Goal: Task Accomplishment & Management: Manage account settings

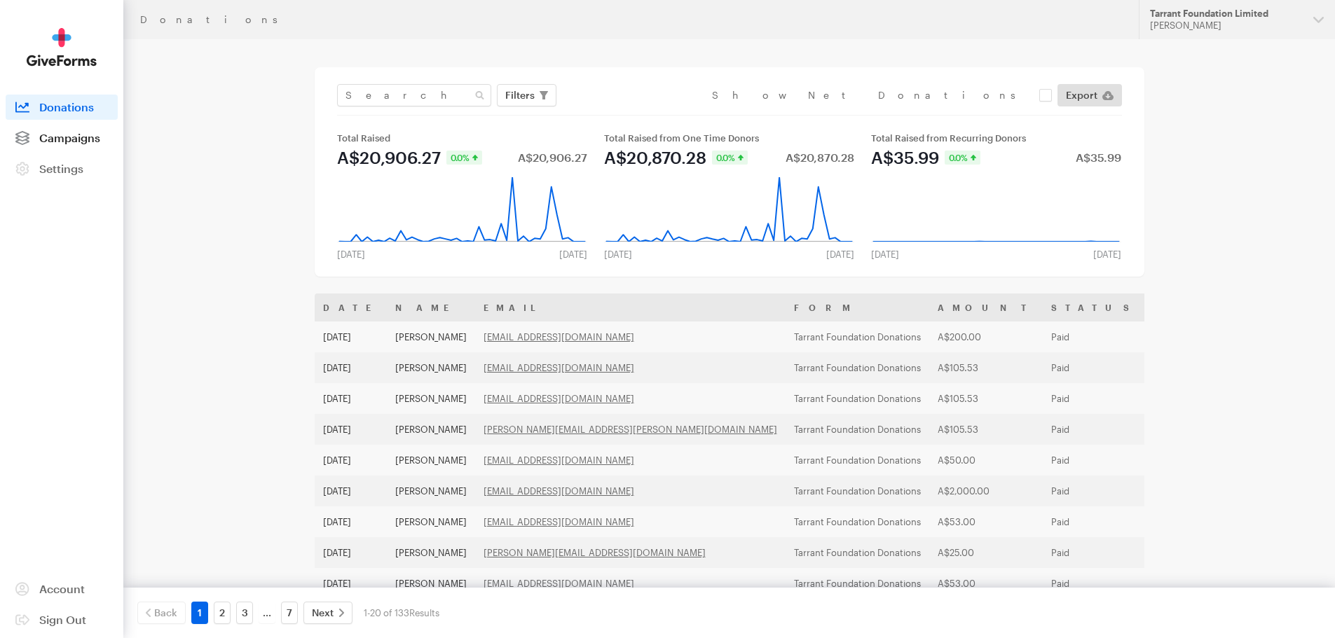
click at [79, 142] on span "Campaigns" at bounding box center [69, 137] width 61 height 13
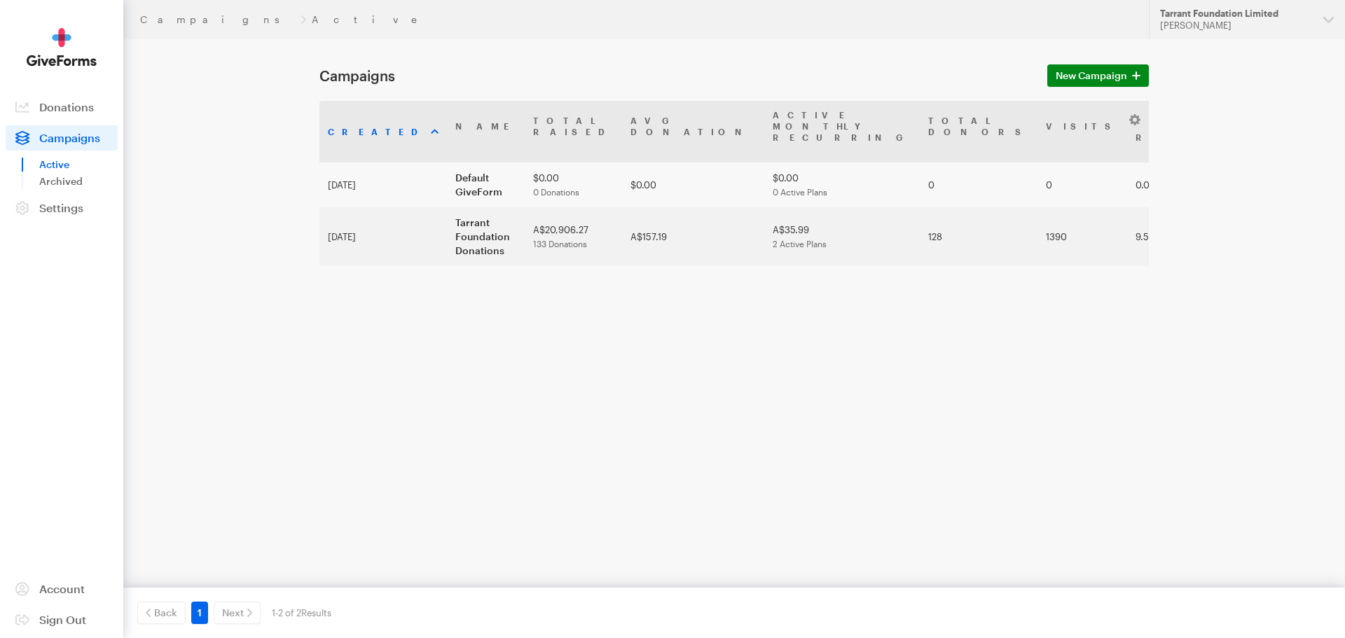
drag, startPoint x: 439, startPoint y: 208, endPoint x: 321, endPoint y: 327, distance: 168.0
click at [321, 327] on div "Created Name Total Raised Avg Donation Active Monthly Recurring Total Donors Vi…" at bounding box center [735, 241] width 830 height 280
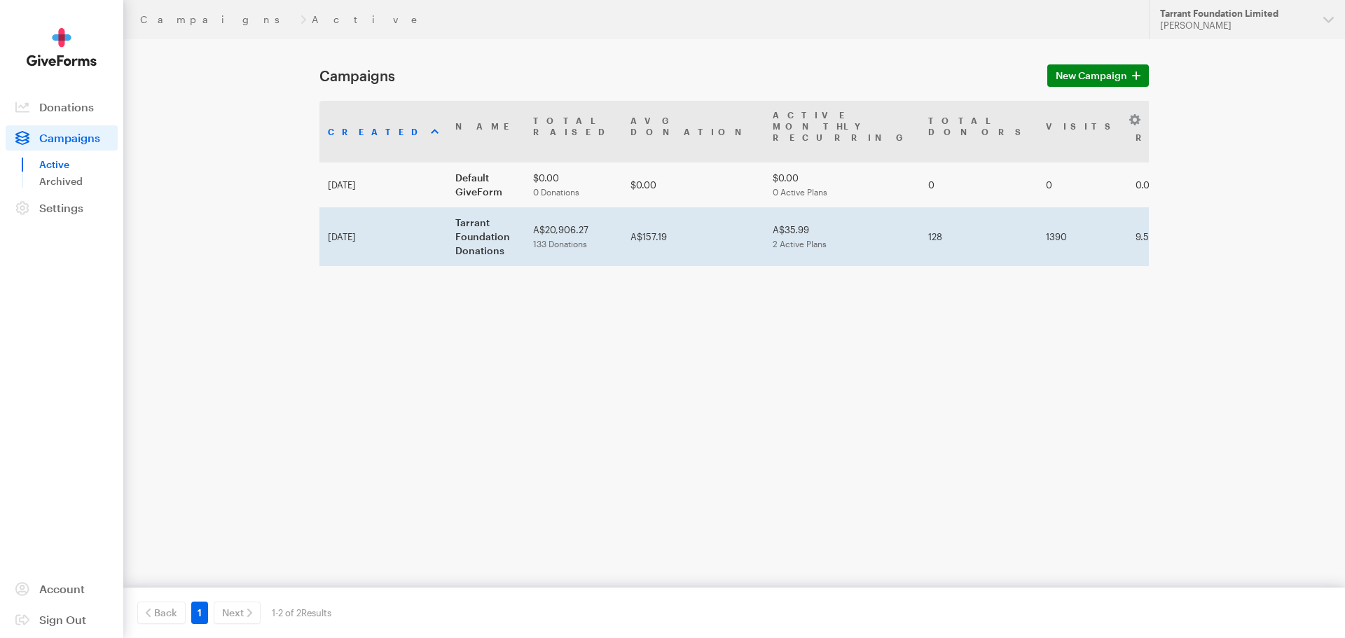
click at [453, 207] on td "Tarrant Foundation Donations" at bounding box center [486, 236] width 78 height 59
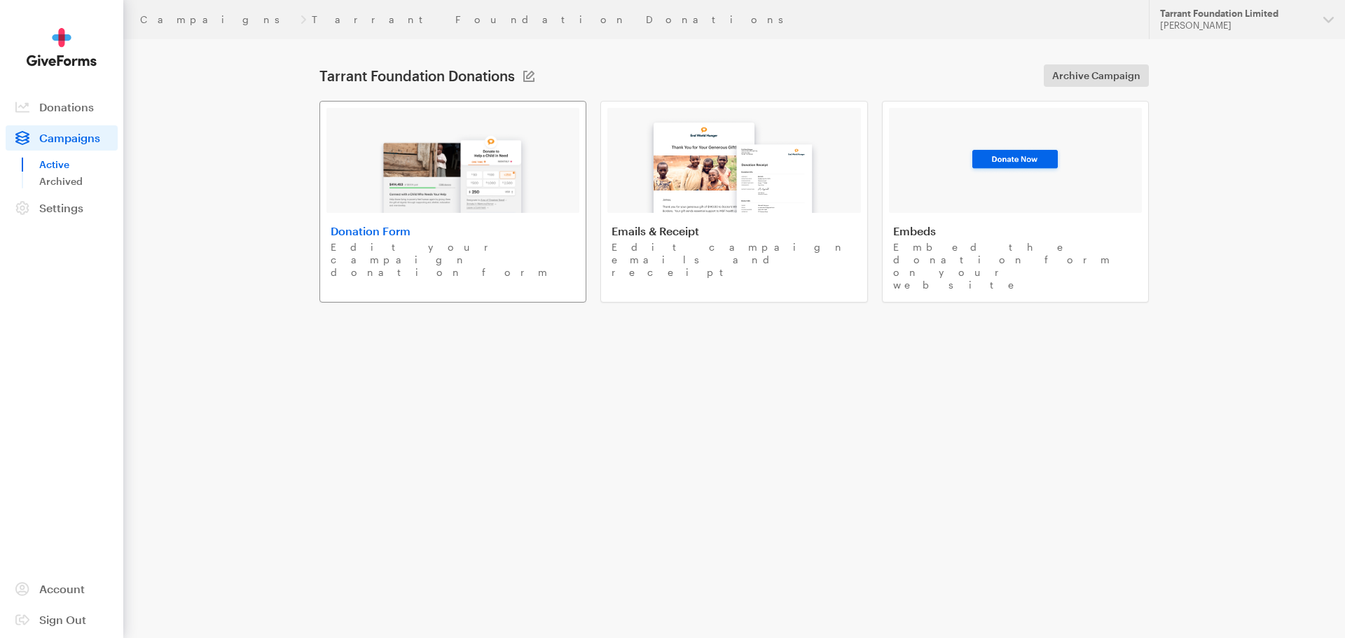
click at [453, 205] on img at bounding box center [453, 168] width 164 height 90
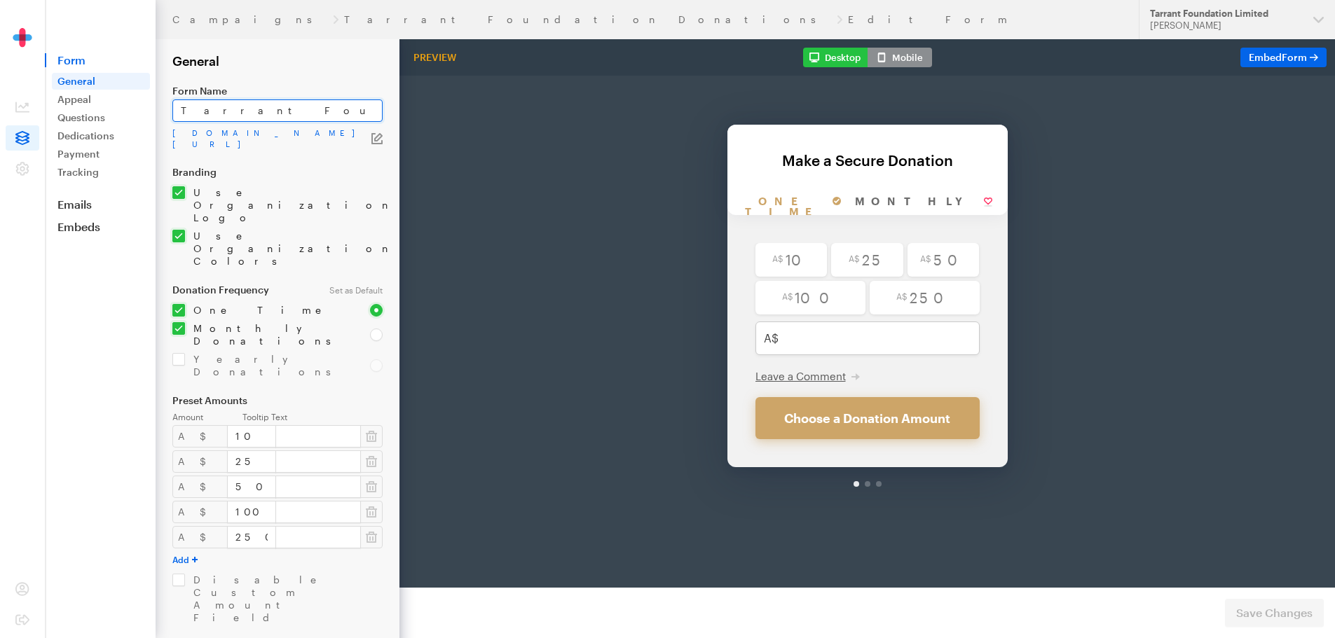
drag, startPoint x: 318, startPoint y: 109, endPoint x: 170, endPoint y: 104, distance: 147.9
click at [170, 104] on form "Campaigns Tarrant Foundation Donations Edit Form General Form Name Tarrant Foun…" at bounding box center [199, 428] width 399 height 857
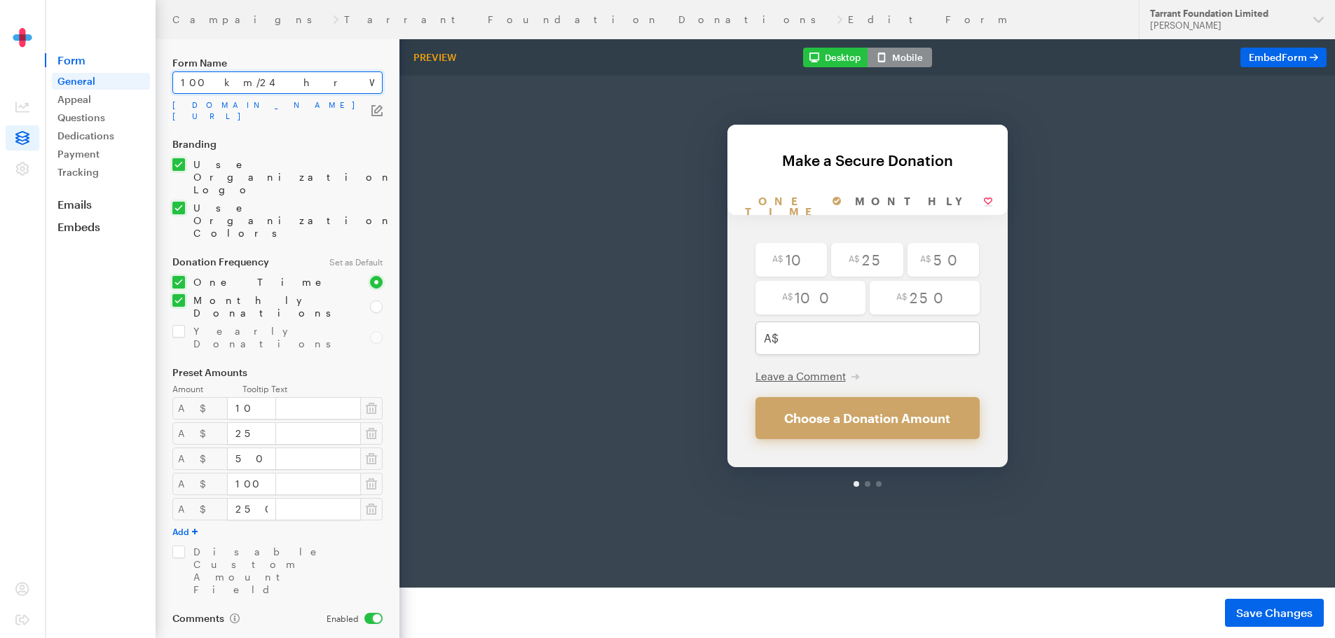
scroll to position [56, 0]
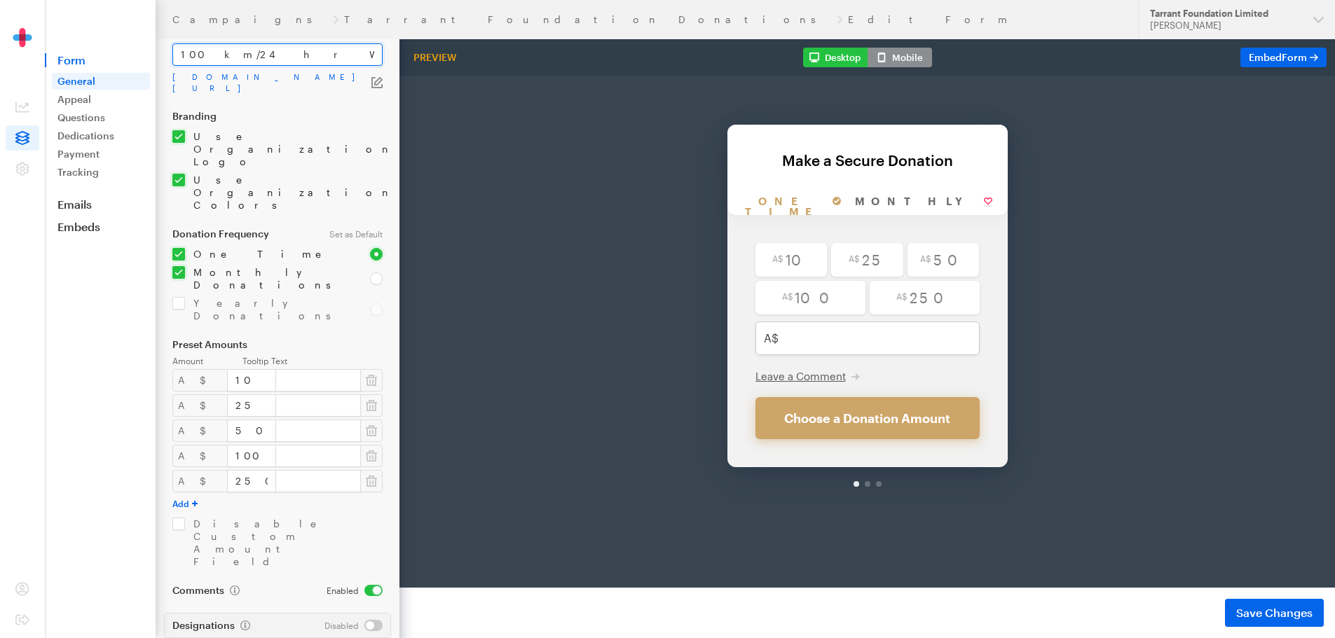
type input "100 km/24 hr Walk"
click at [1285, 598] on footer "Preview Form Save Changes" at bounding box center [867, 613] width 936 height 50
click at [1279, 620] on span "Save Changes" at bounding box center [1274, 613] width 76 height 17
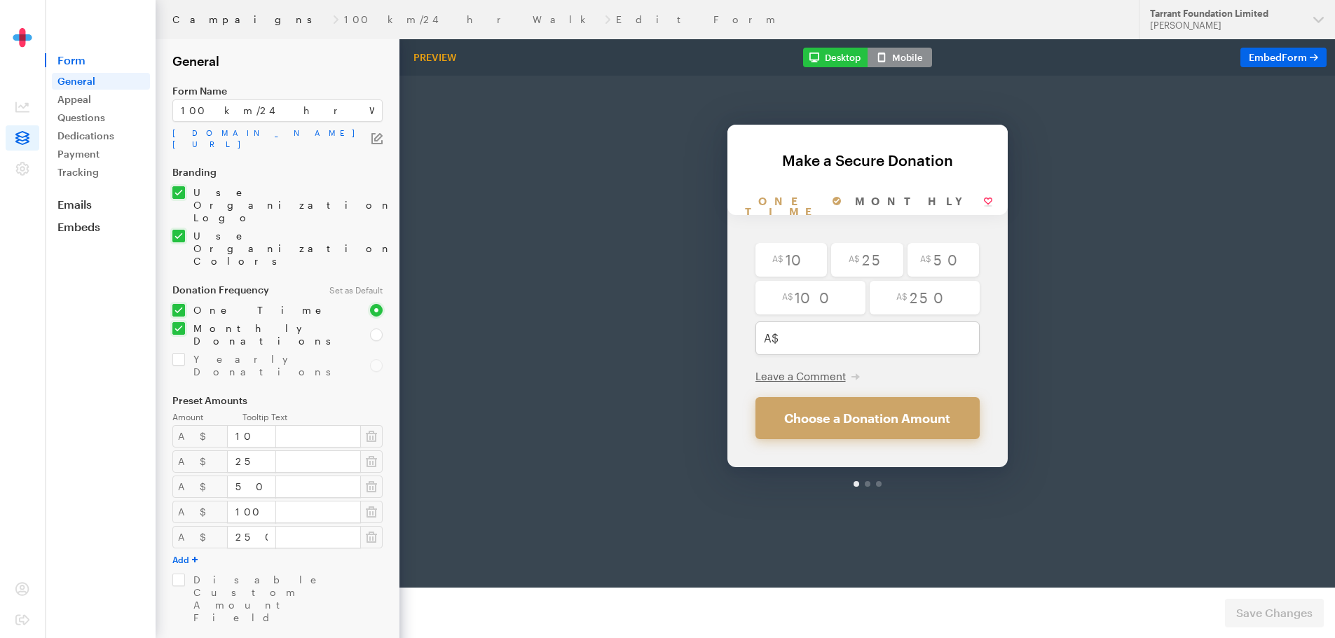
click at [194, 19] on link "Campaigns" at bounding box center [249, 19] width 155 height 11
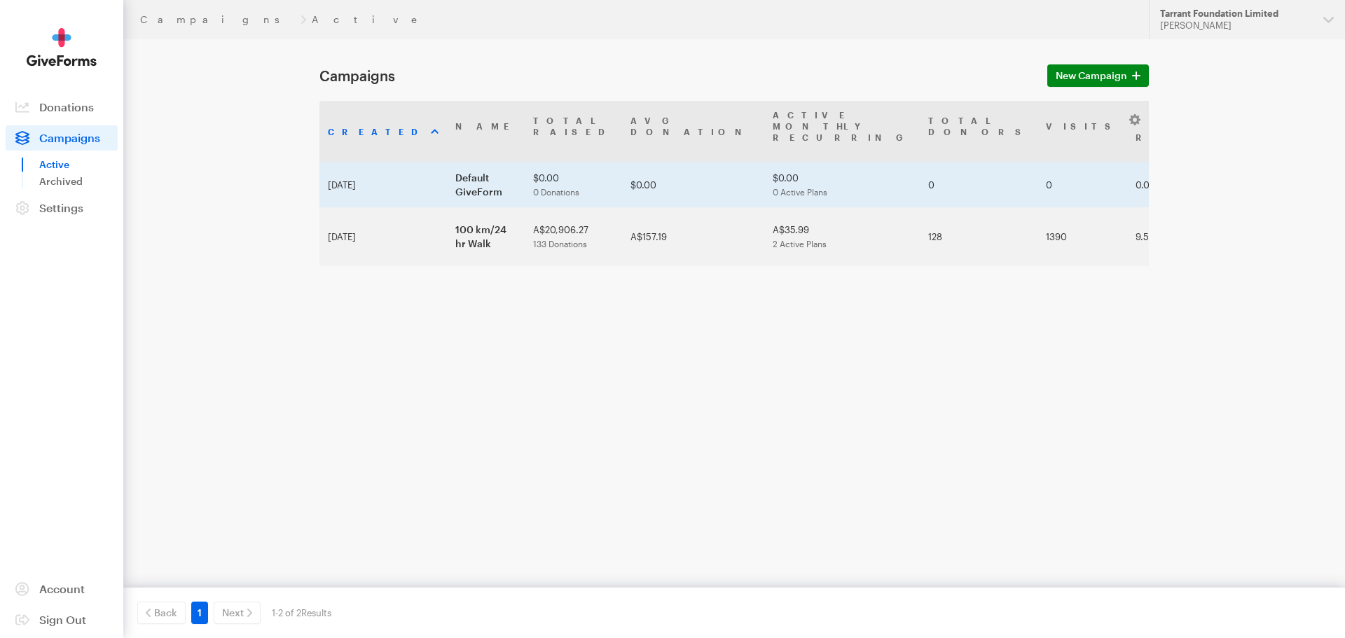
click at [447, 163] on td "Default GiveForm" at bounding box center [486, 185] width 78 height 45
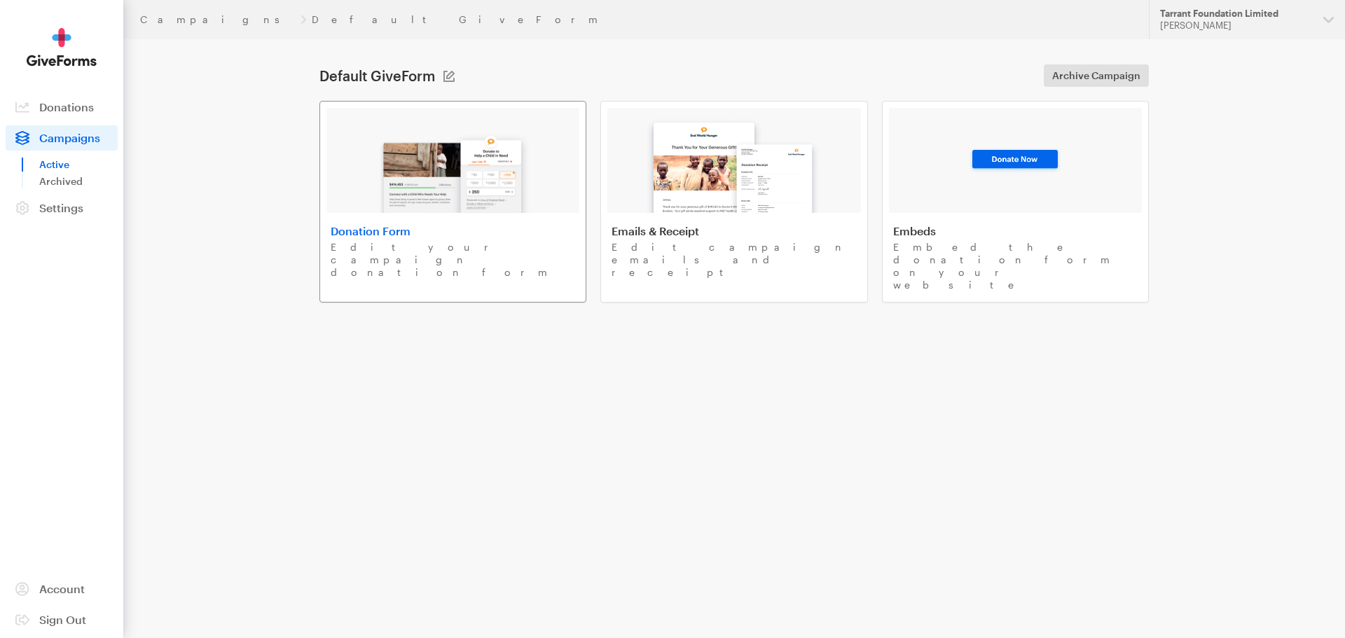
click at [439, 227] on h4 "Donation Form" at bounding box center [453, 231] width 245 height 14
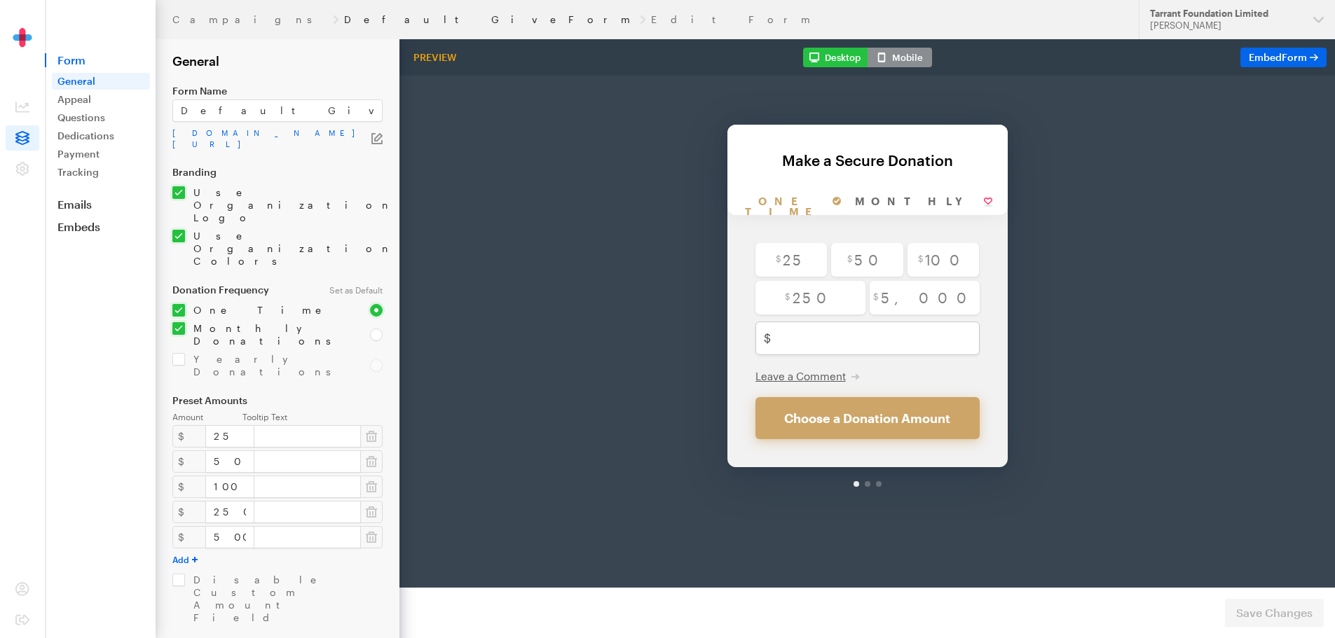
click at [344, 20] on link "Default GiveForm" at bounding box center [489, 19] width 290 height 11
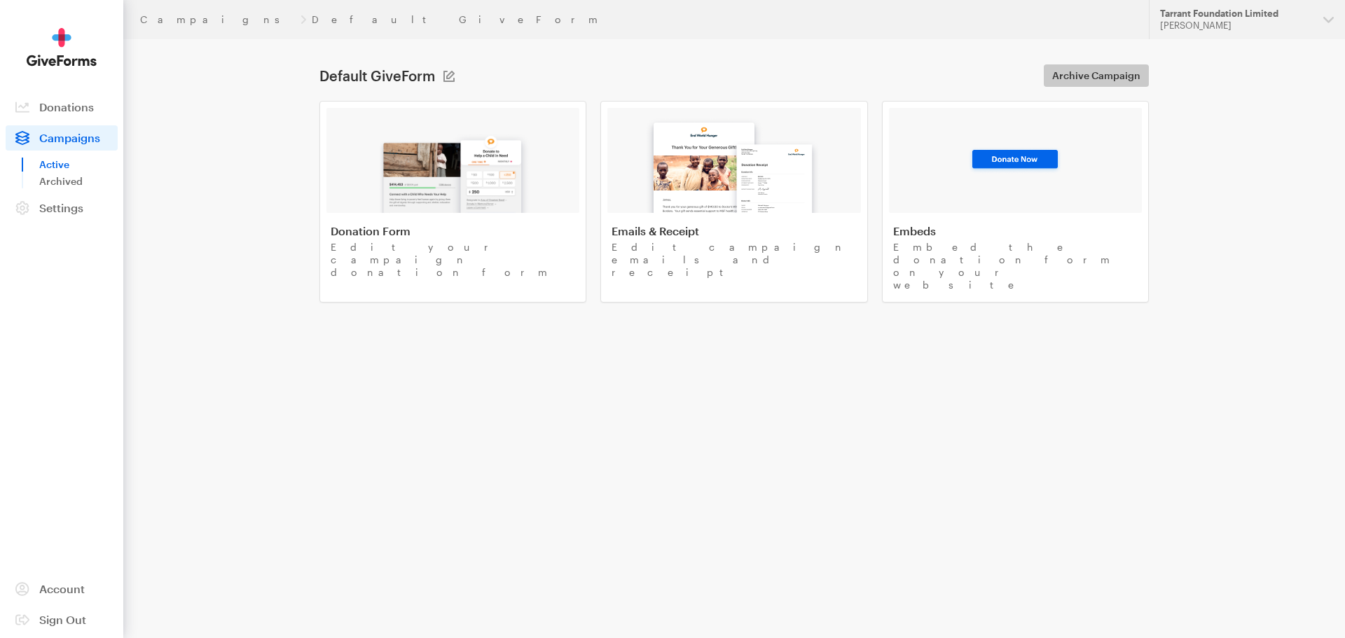
click at [1088, 78] on span "Archive Campaign" at bounding box center [1097, 75] width 88 height 17
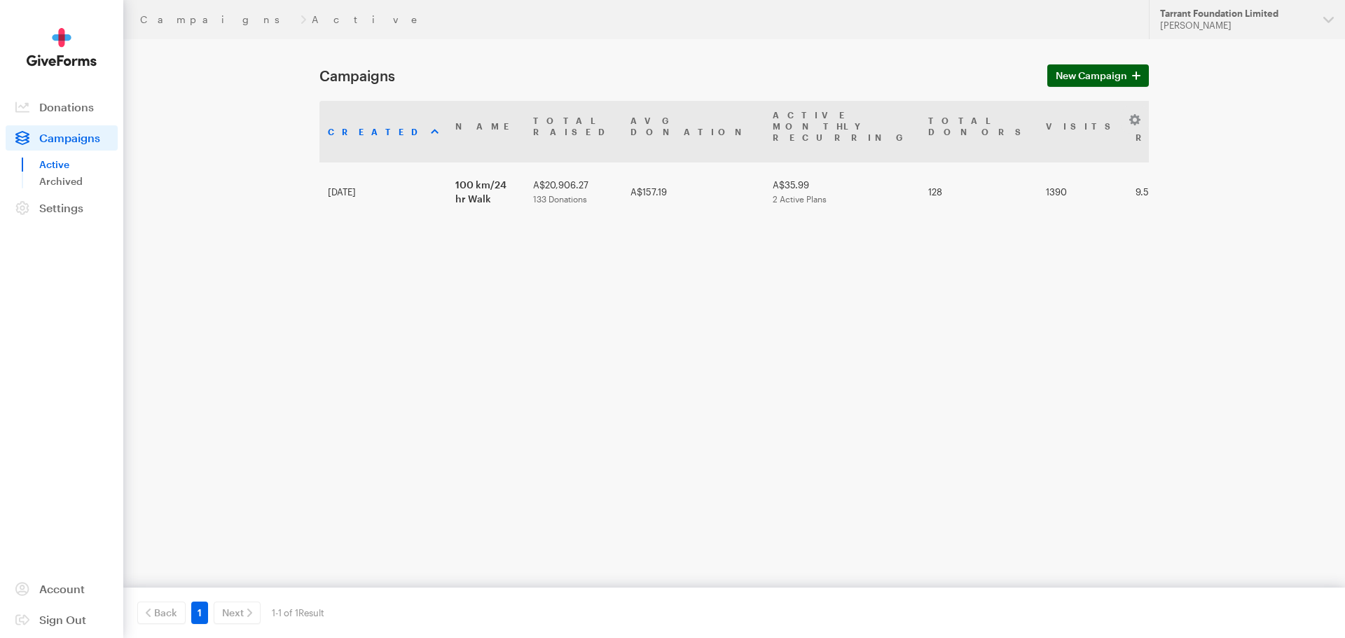
click at [1099, 77] on span "New Campaign" at bounding box center [1091, 75] width 71 height 17
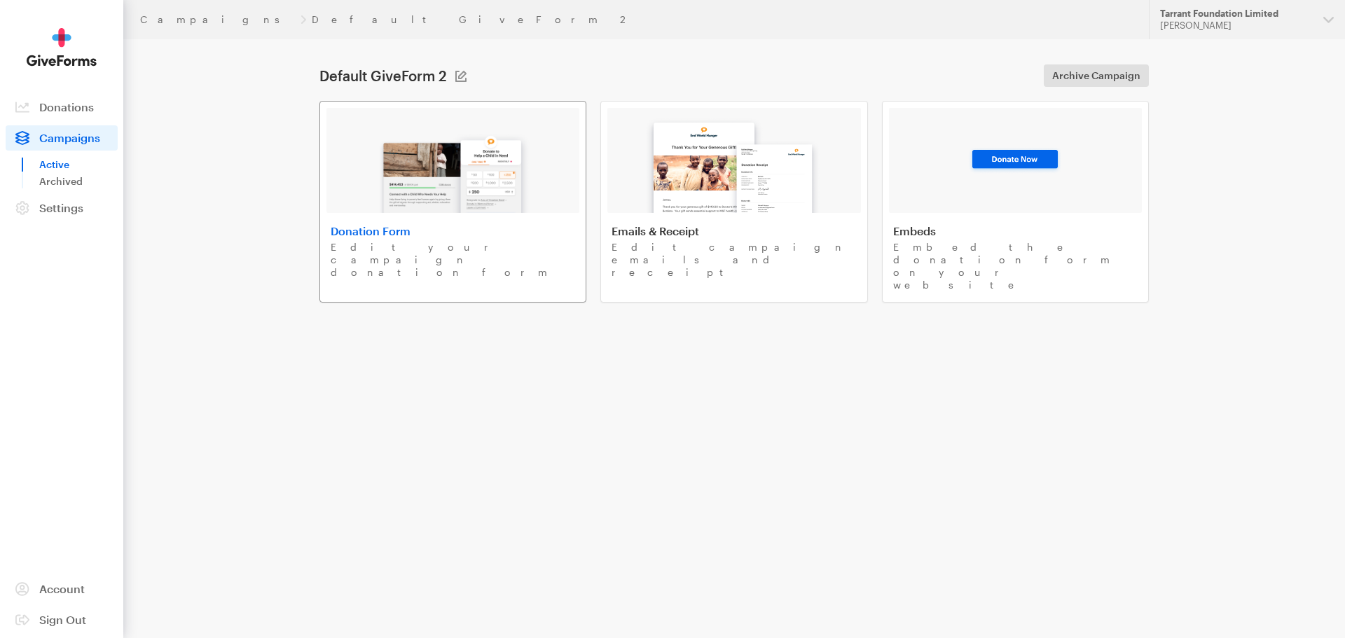
click at [403, 166] on img at bounding box center [453, 168] width 164 height 90
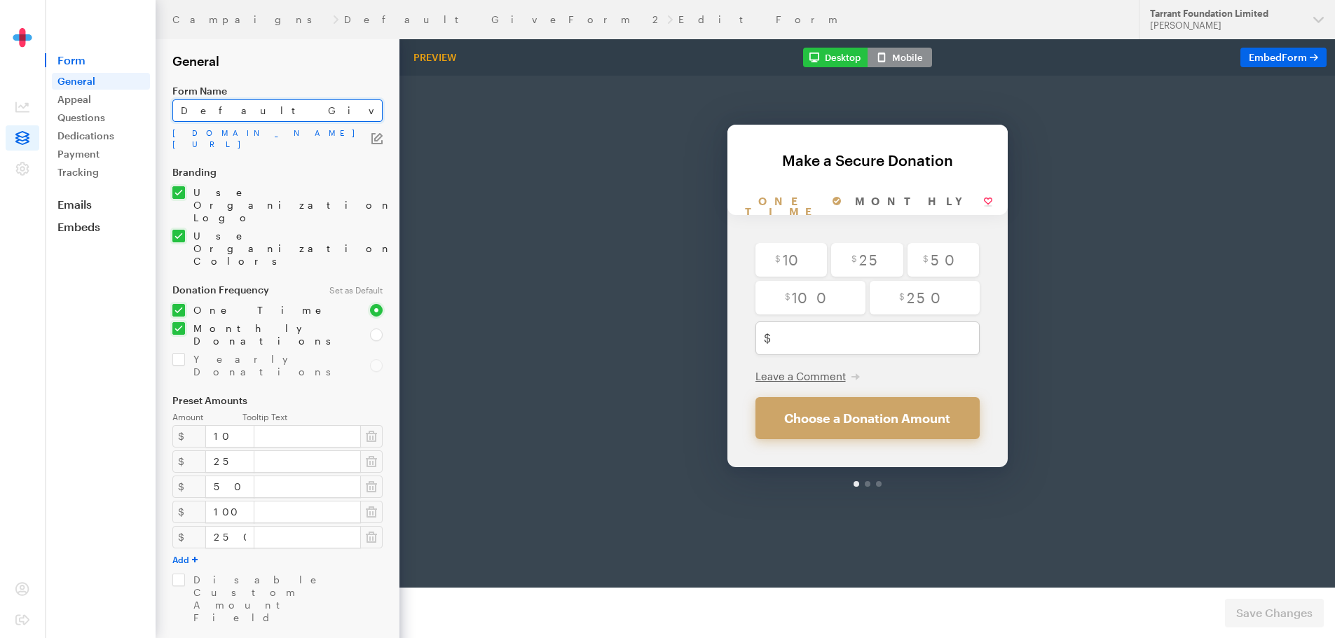
drag, startPoint x: 280, startPoint y: 114, endPoint x: 177, endPoint y: 113, distance: 103.7
click at [177, 113] on input "Default GiveForm 2" at bounding box center [277, 111] width 210 height 22
type input "Mocha Angels"
click at [332, 171] on label "Branding" at bounding box center [277, 172] width 210 height 11
click at [376, 140] on icon "button" at bounding box center [378, 137] width 8 height 8
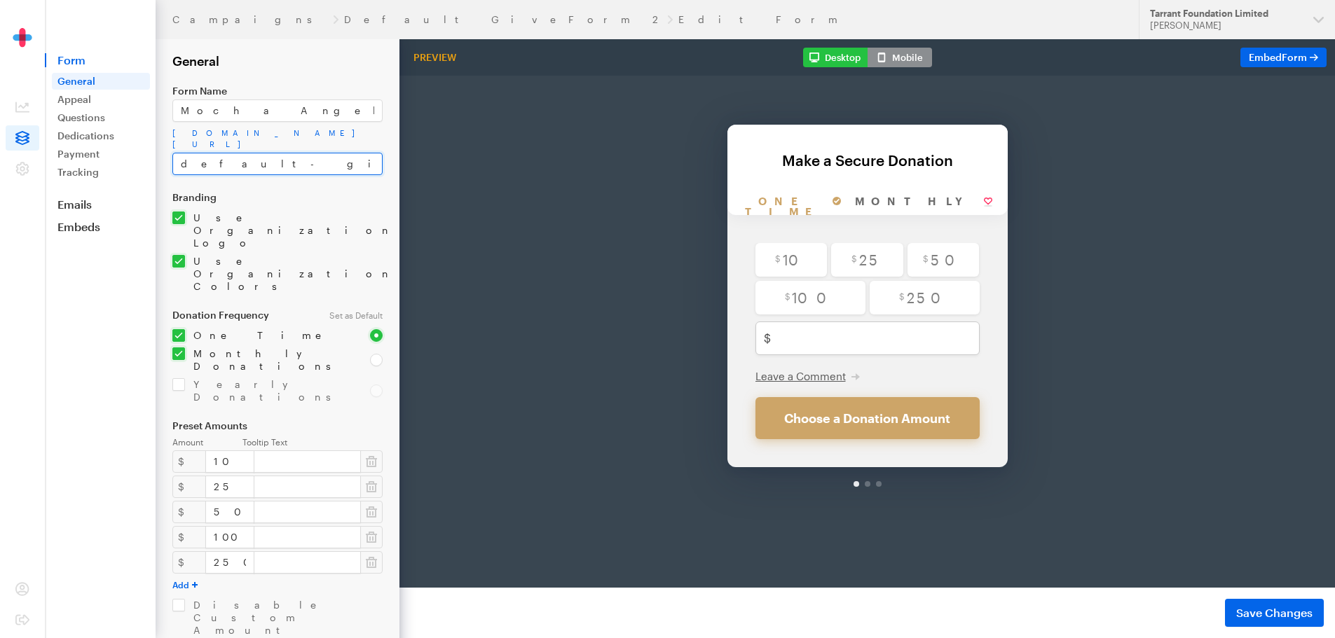
drag, startPoint x: 268, startPoint y: 160, endPoint x: 181, endPoint y: 152, distance: 88.0
click at [181, 152] on div "app.giveforms.com/forms/tarrantfoundationlimited/default-giveform-2 default-giv…" at bounding box center [277, 152] width 210 height 48
type input "mocha-angels"
click at [336, 188] on form "Campaigns Default GiveForm 2 Edit Form General Form Name Mocha Angels app.givef…" at bounding box center [199, 477] width 399 height 954
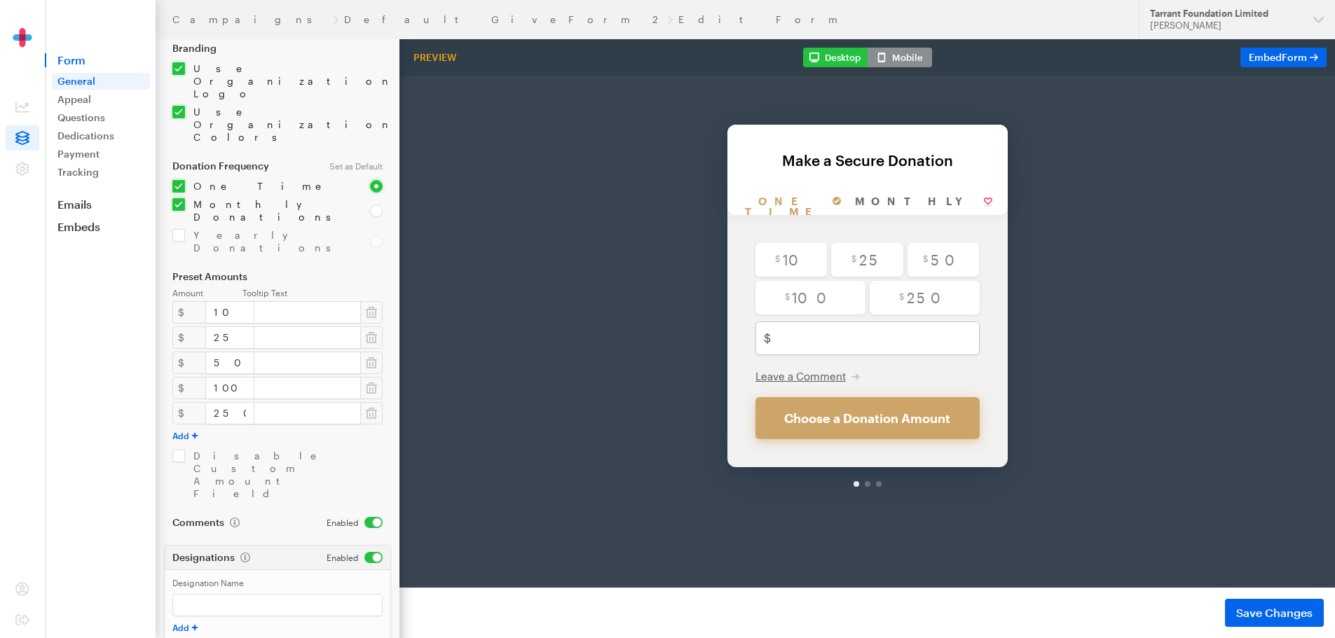
scroll to position [153, 0]
click at [1294, 612] on span "Save Changes" at bounding box center [1274, 613] width 76 height 17
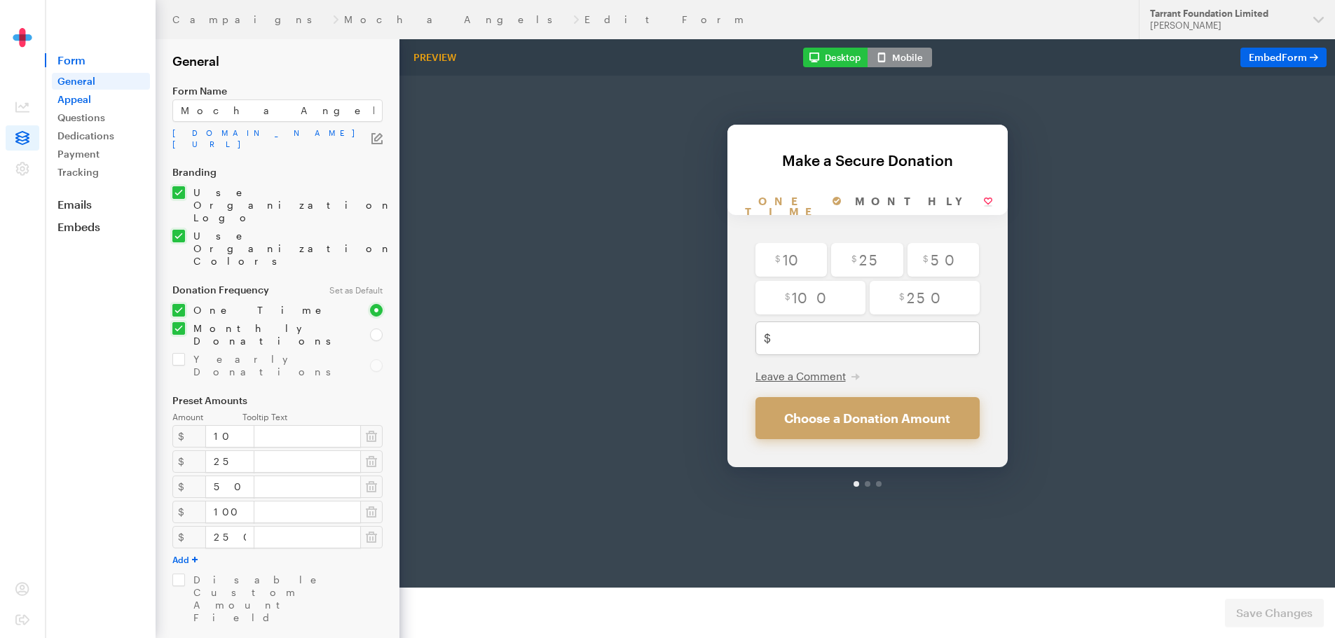
click at [67, 97] on link "Appeal" at bounding box center [101, 99] width 98 height 17
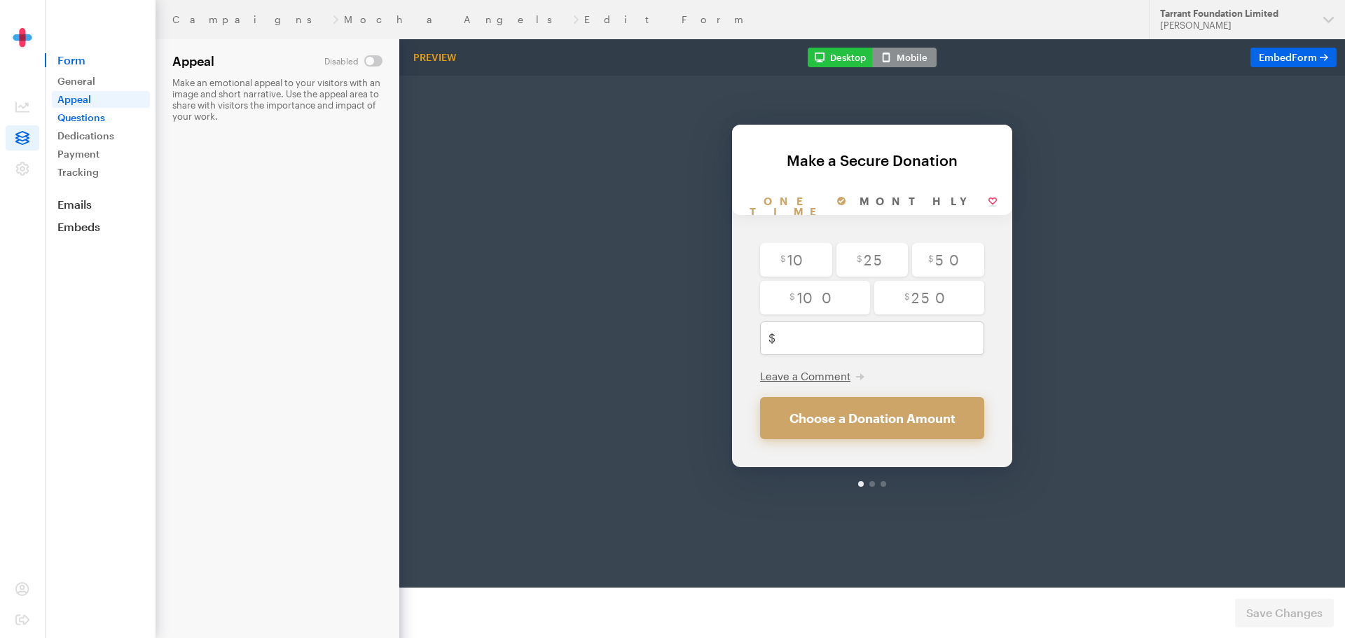
click at [67, 120] on link "Questions" at bounding box center [101, 117] width 98 height 17
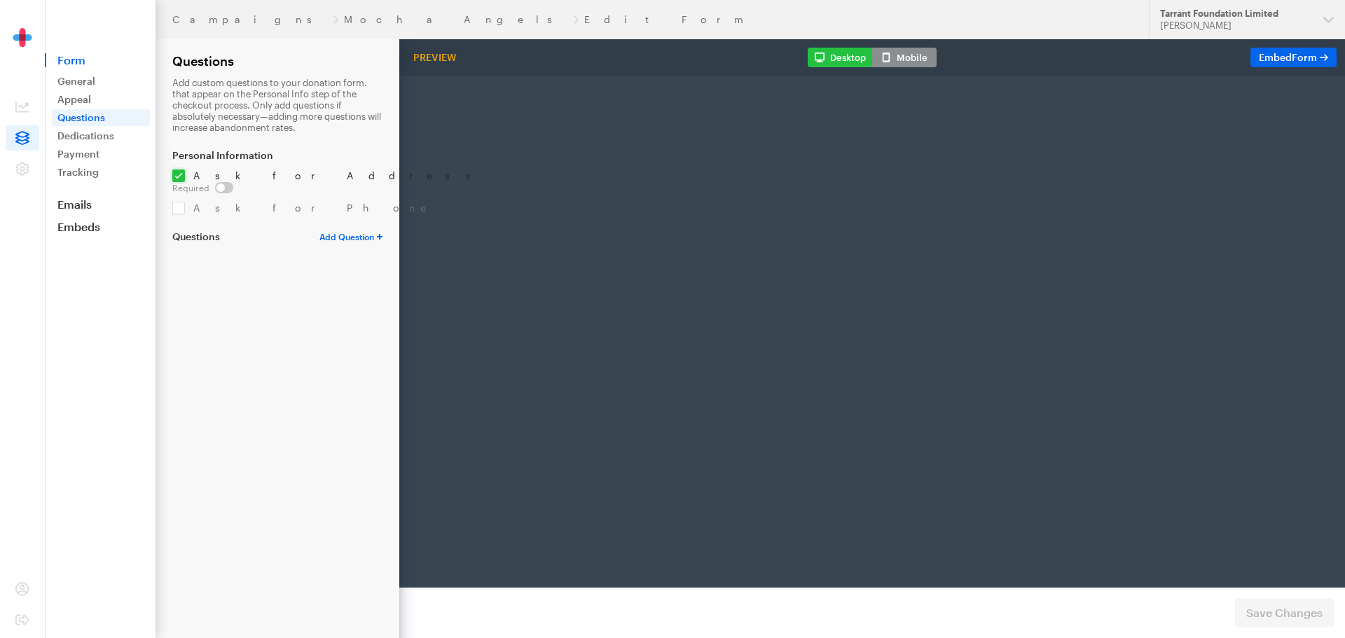
radio input "true"
type input "250"
checkbox input "false"
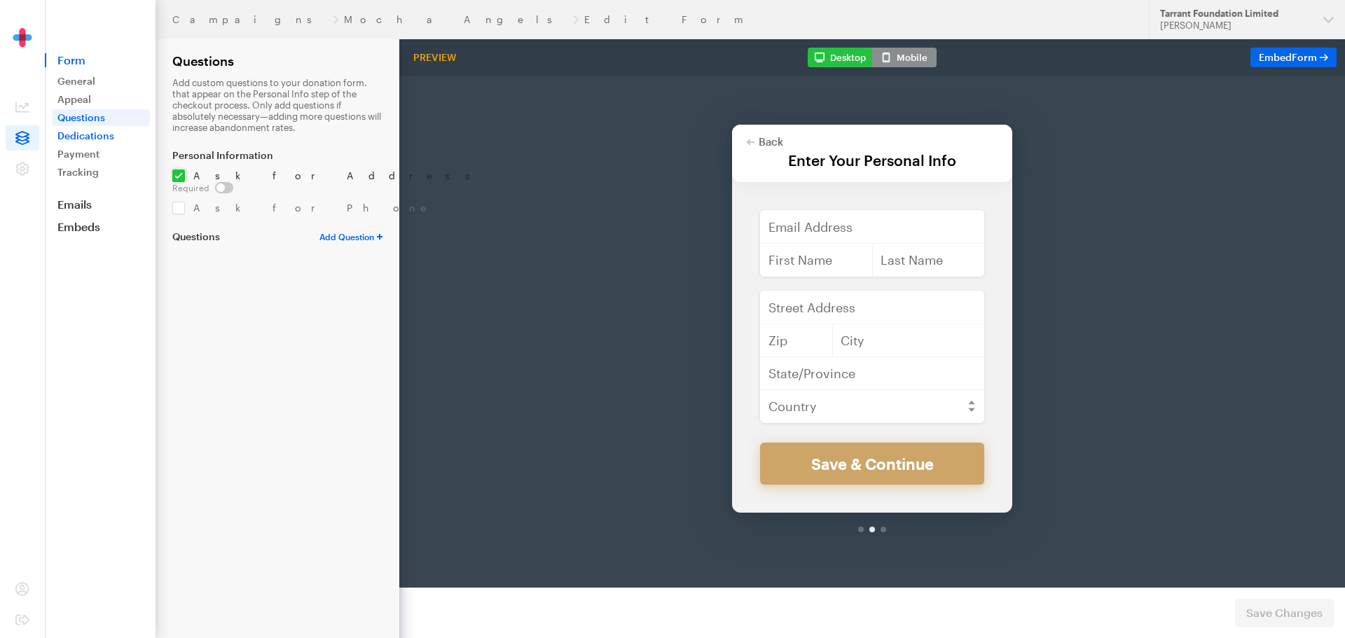
click at [73, 135] on link "Dedications" at bounding box center [101, 136] width 98 height 17
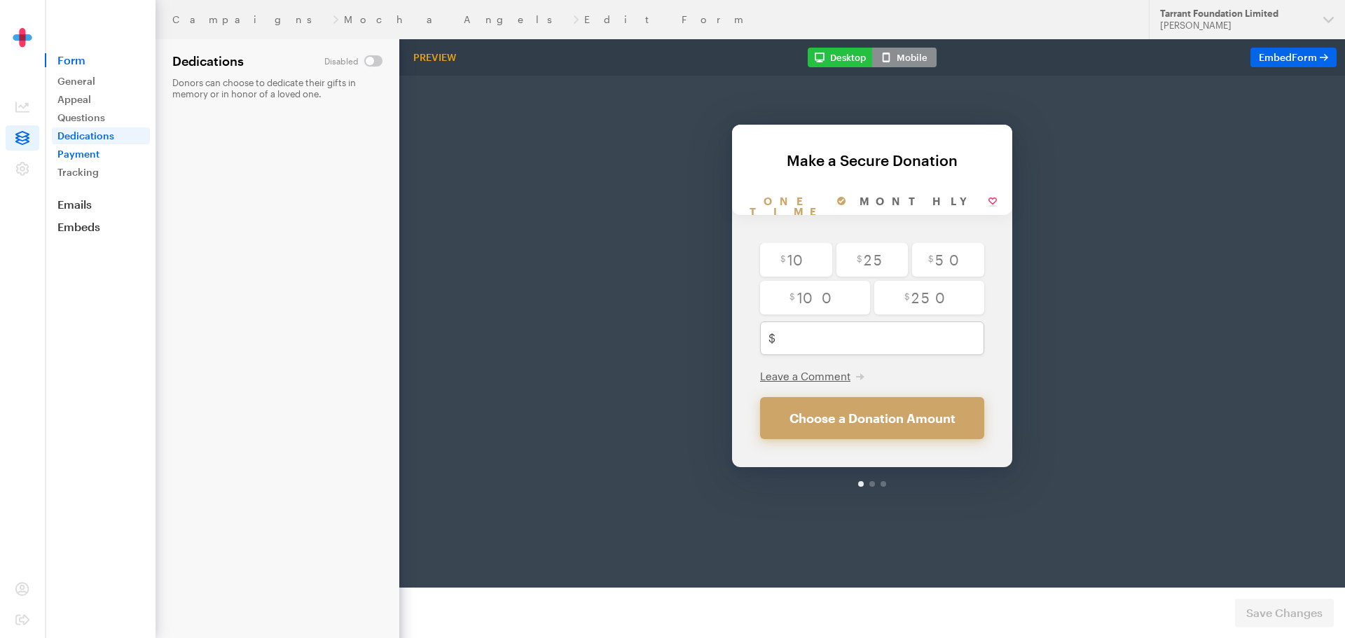
click at [83, 154] on link "Payment" at bounding box center [101, 154] width 98 height 17
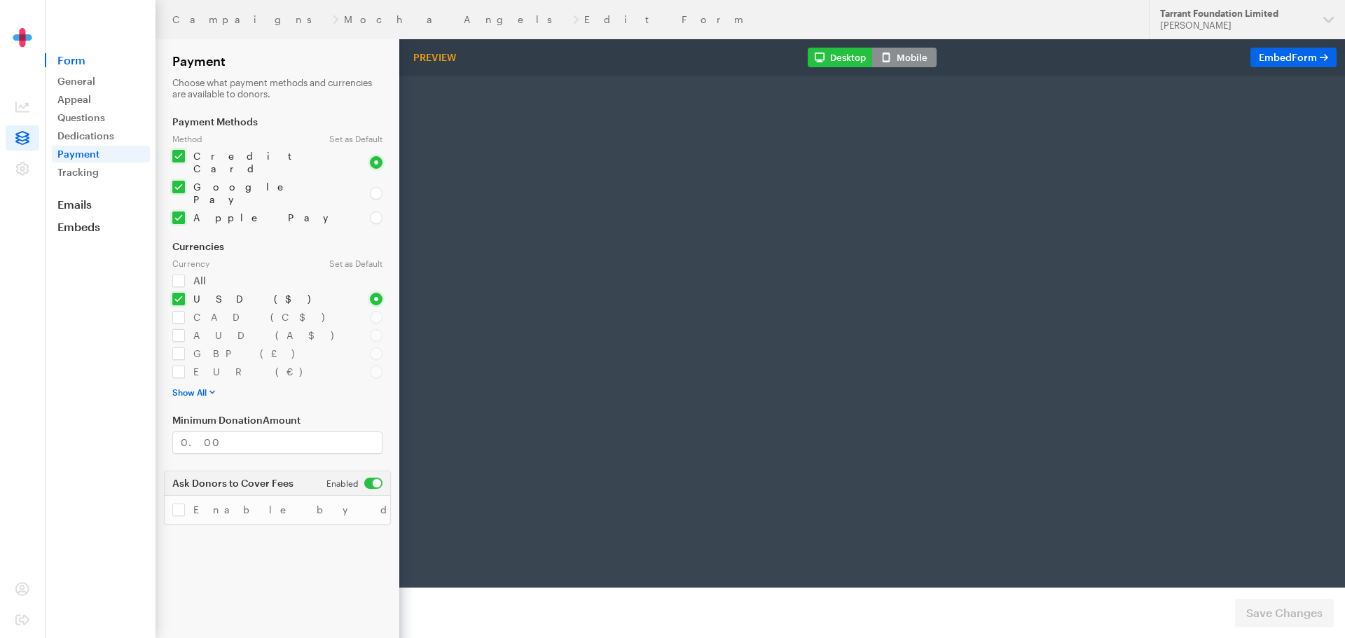
radio input "true"
type input "250"
type input "[EMAIL_ADDRESS][DOMAIN_NAME]"
type input "first"
type input "last"
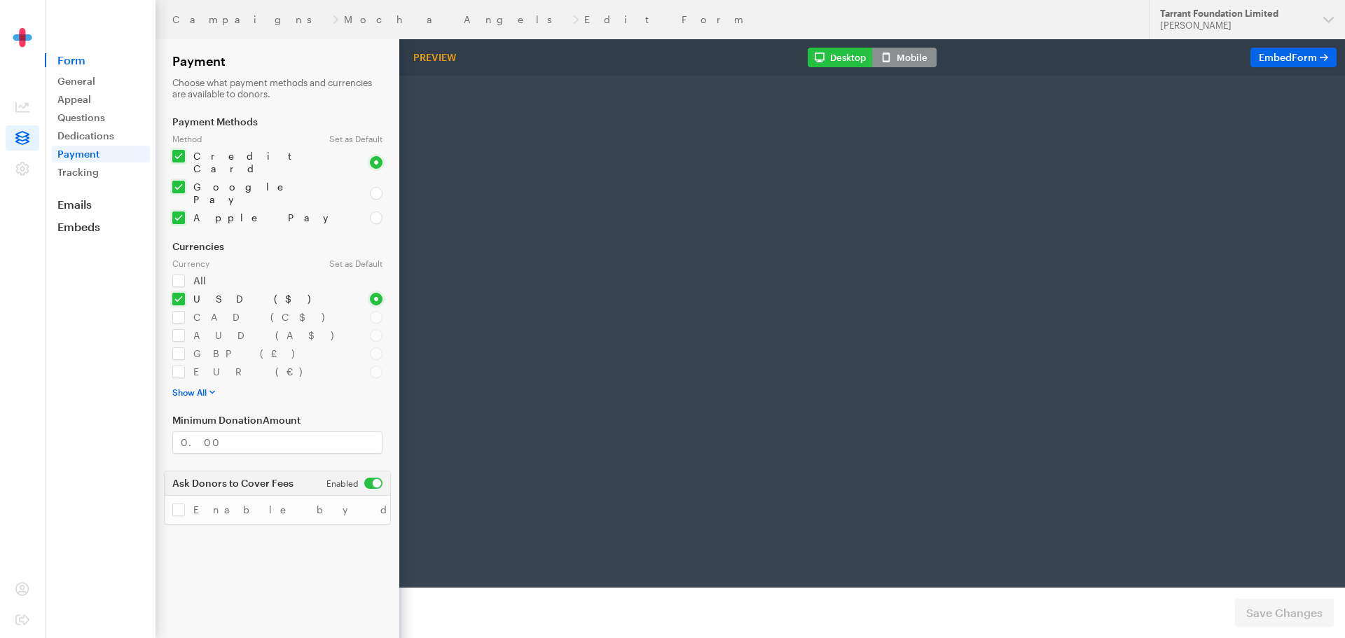
type input "address"
type input "892345"
type input "Los Angelis"
type input "CA"
select select "US"
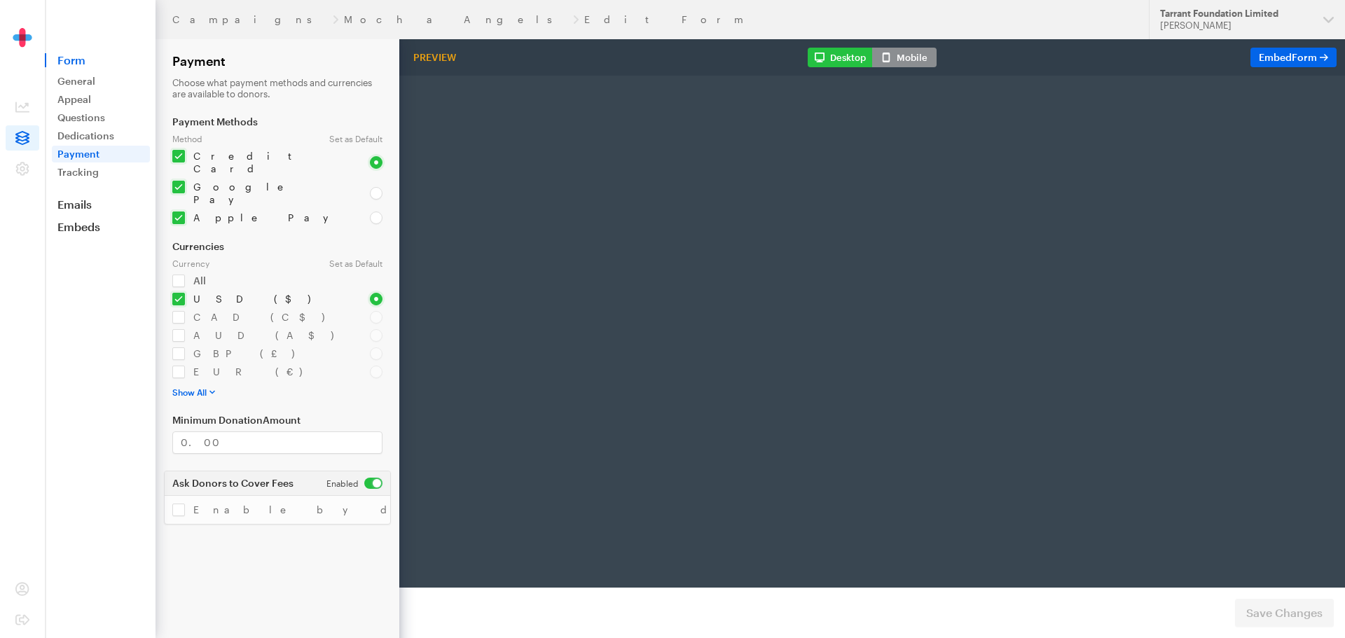
checkbox input "false"
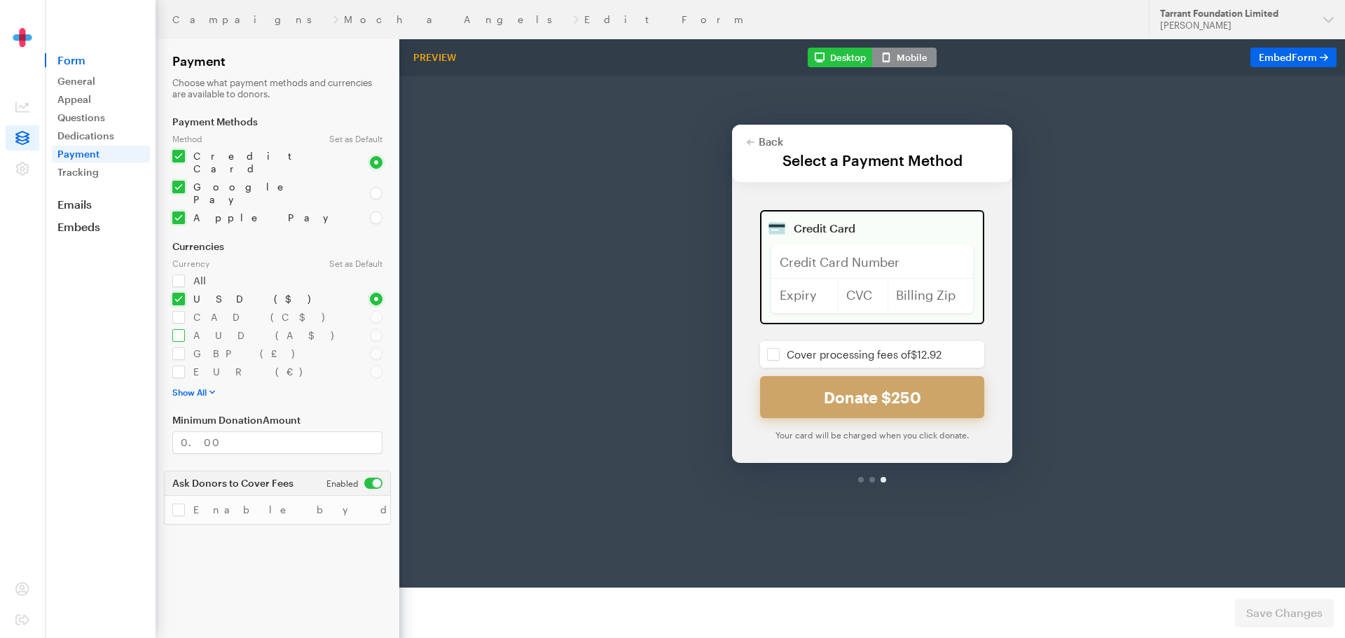
click at [179, 329] on input "checkbox" at bounding box center [262, 335] width 181 height 13
checkbox input "true"
click at [379, 329] on input "radio" at bounding box center [376, 335] width 13 height 13
radio input "true"
click at [180, 293] on input "checkbox" at bounding box center [262, 299] width 181 height 13
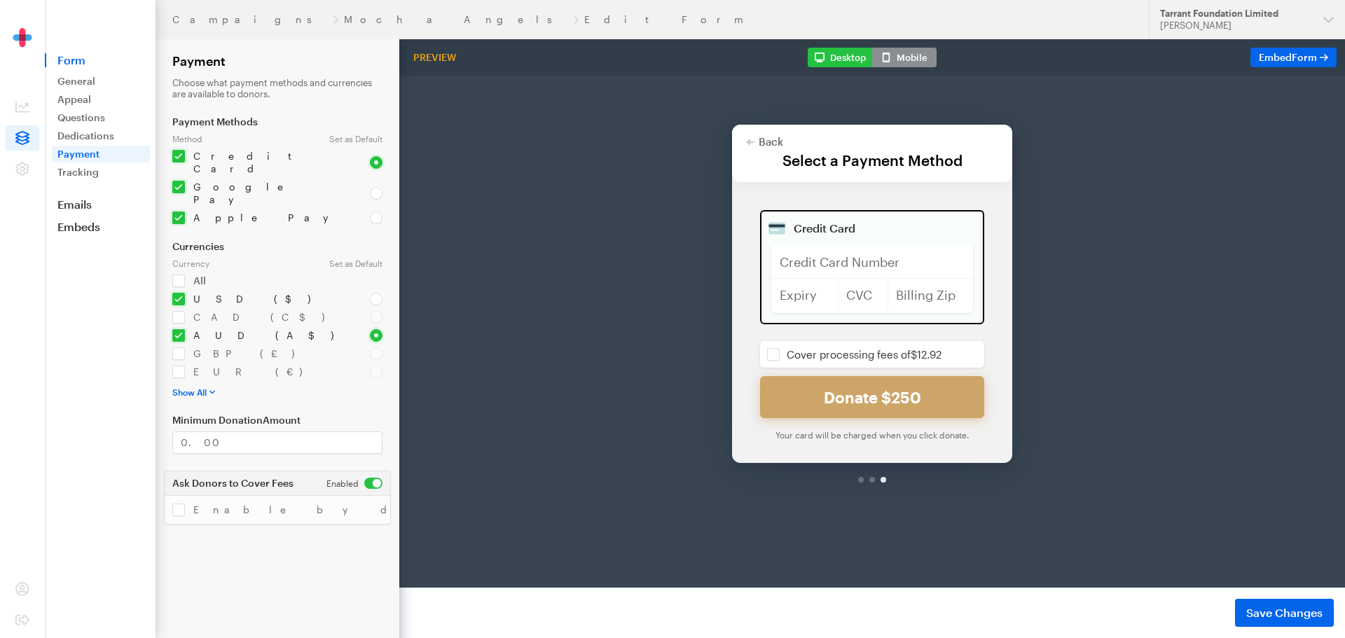
checkbox input "false"
click at [186, 432] on input "Minimum Donation Amount" at bounding box center [277, 443] width 210 height 22
type input "5.00"
click at [317, 364] on div "Currencies Currency Set as Default All USD ($) CAD (C$) AUD (A$)" at bounding box center [277, 319] width 210 height 157
click at [1280, 612] on span "Save Changes" at bounding box center [1285, 613] width 76 height 17
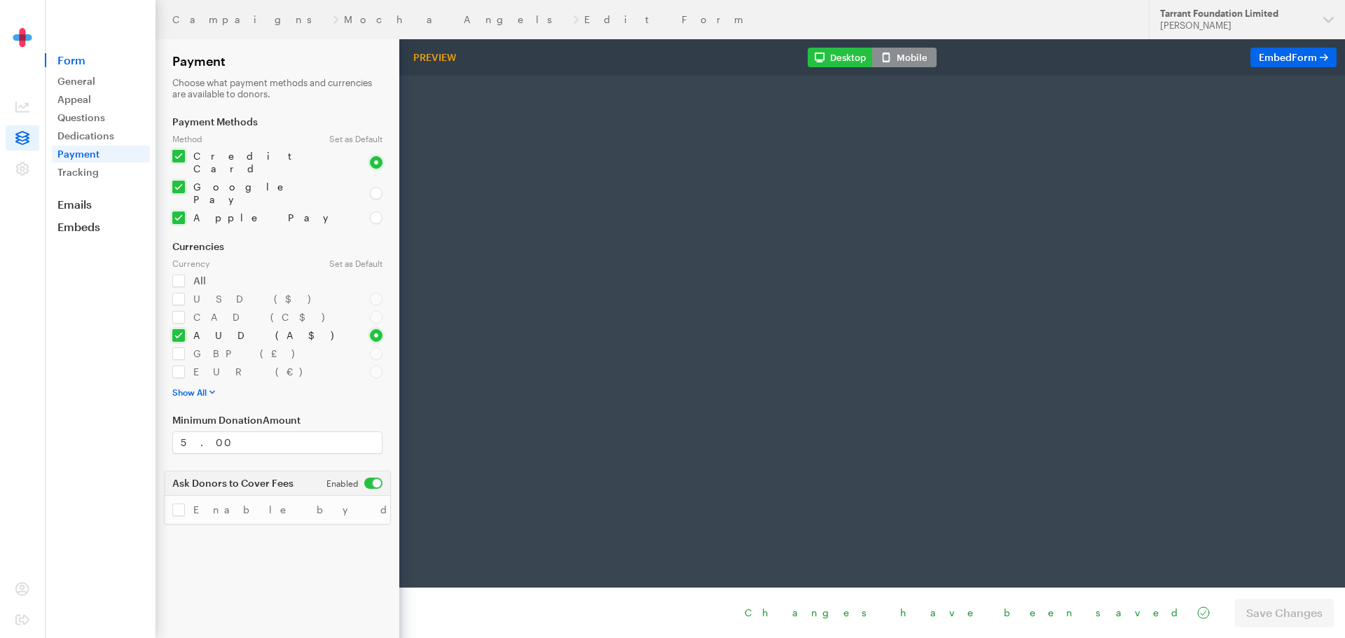
select select "US"
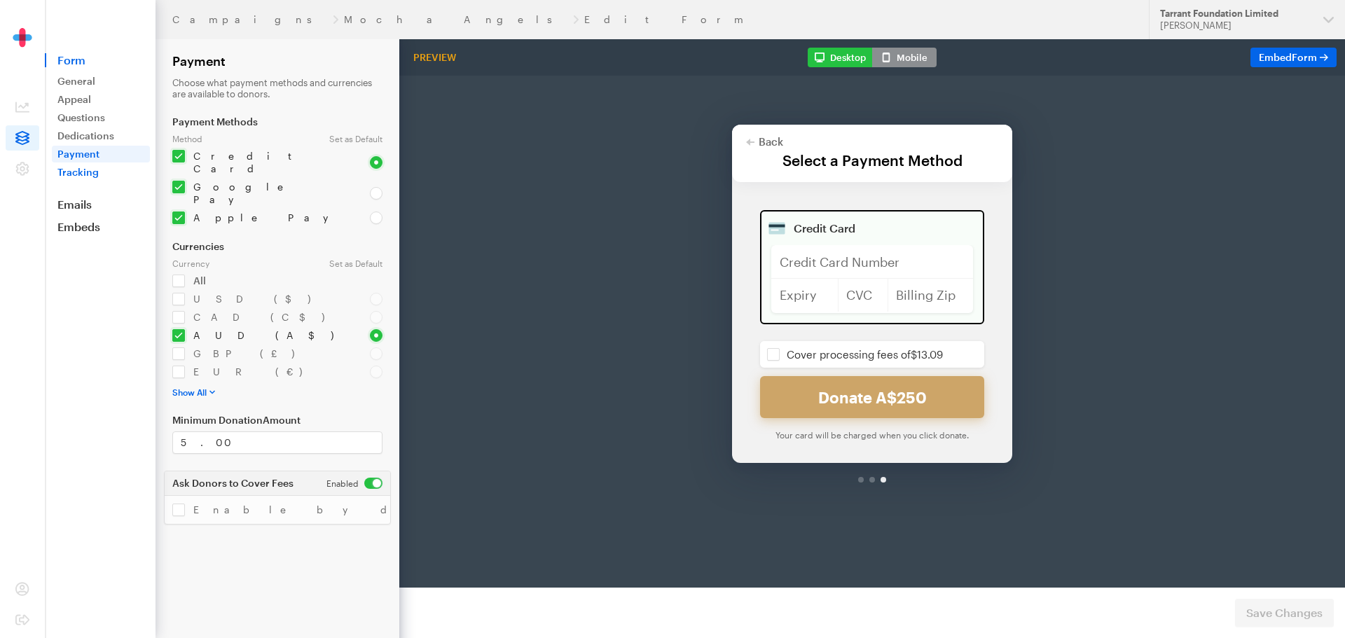
click at [92, 173] on link "Tracking" at bounding box center [101, 172] width 98 height 17
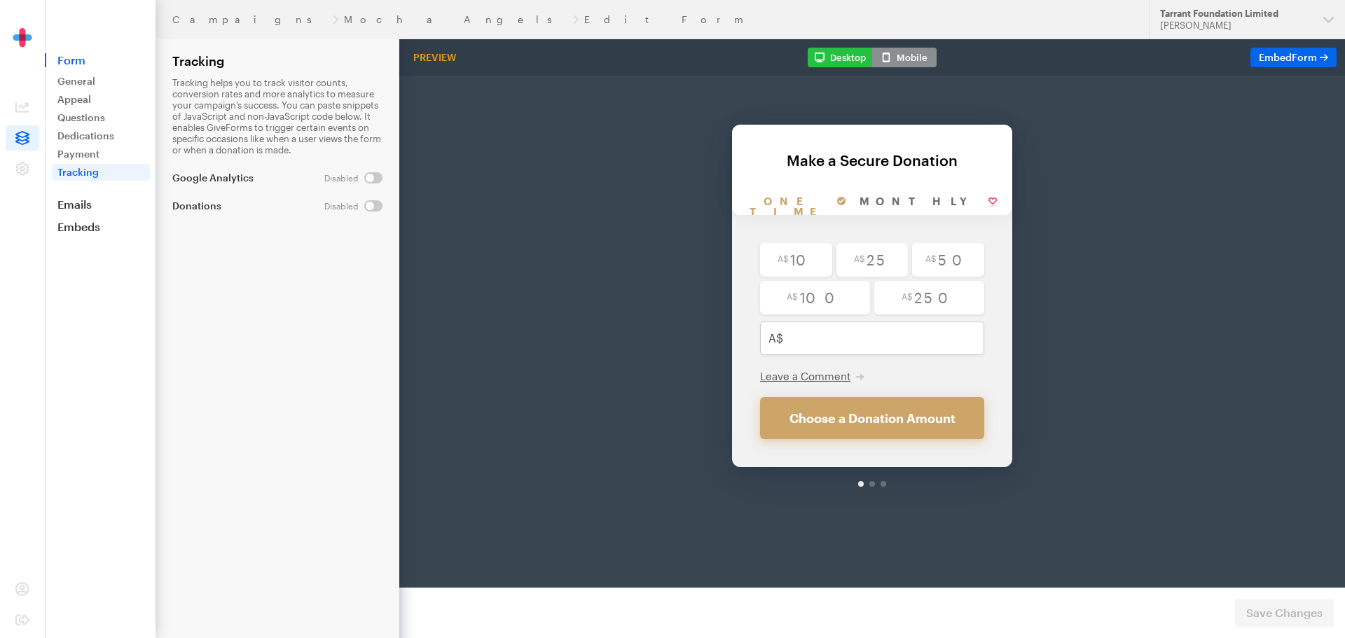
click at [381, 207] on input "checkbox" at bounding box center [353, 205] width 58 height 11
click at [371, 207] on input "checkbox" at bounding box center [355, 205] width 56 height 11
checkbox input "false"
click at [93, 201] on link "Emails" at bounding box center [100, 205] width 111 height 14
click at [1311, 607] on span "Save Changes" at bounding box center [1285, 613] width 76 height 17
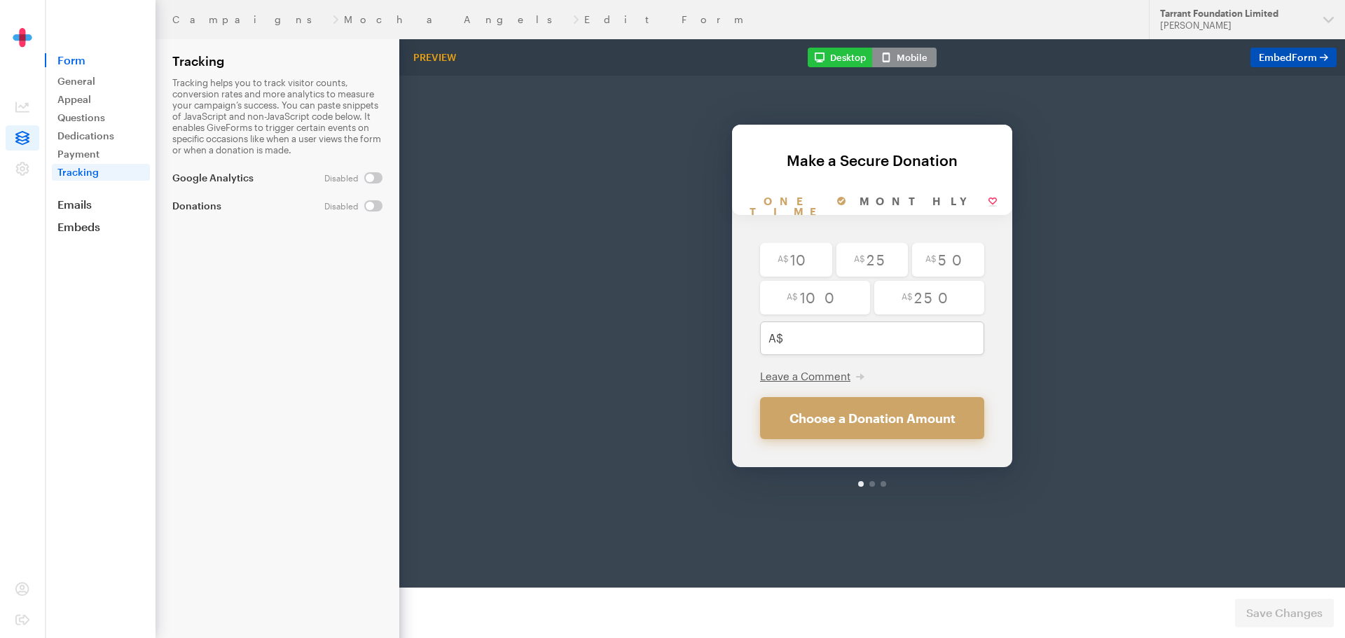
click at [1277, 60] on span "Embed Form" at bounding box center [1288, 57] width 58 height 12
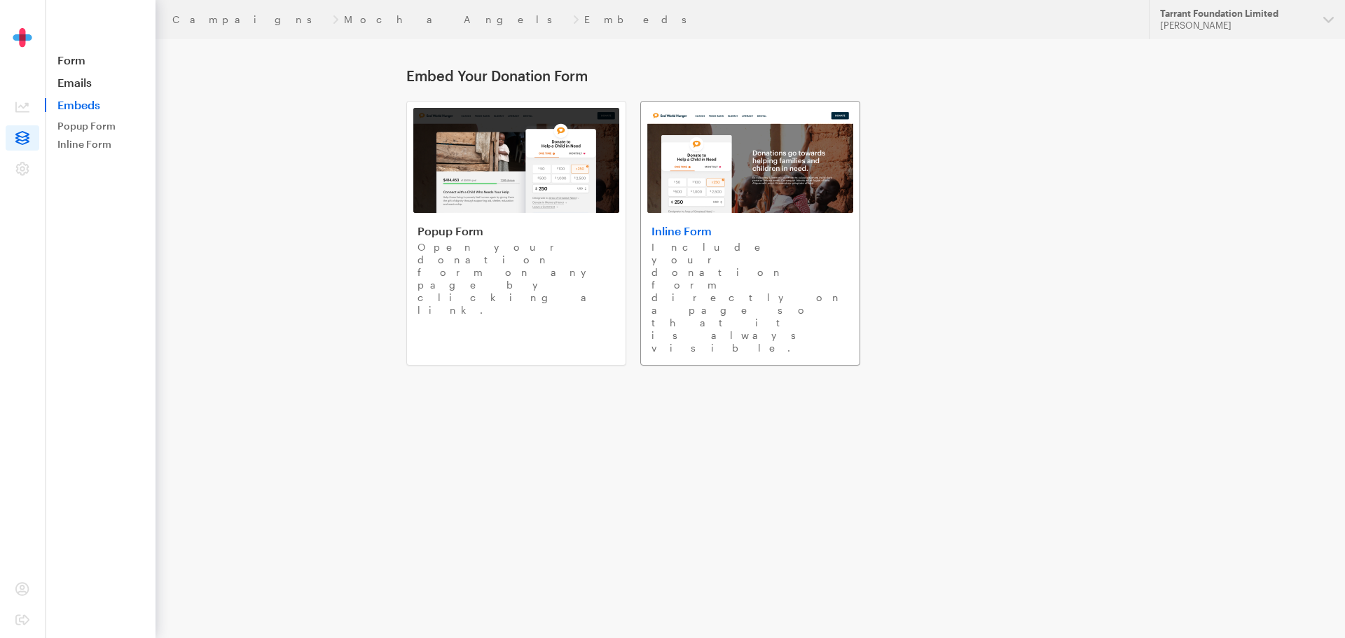
click at [739, 167] on img at bounding box center [751, 160] width 206 height 105
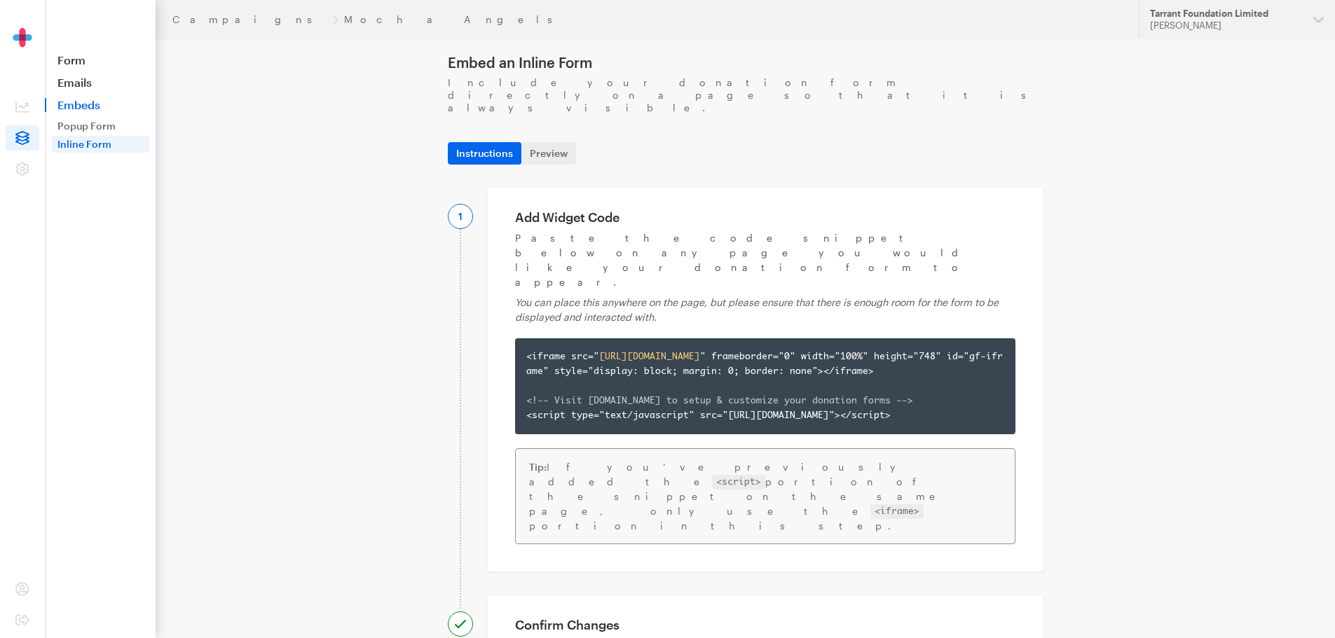
scroll to position [13, 0]
click at [546, 143] on link "Preview" at bounding box center [548, 154] width 55 height 22
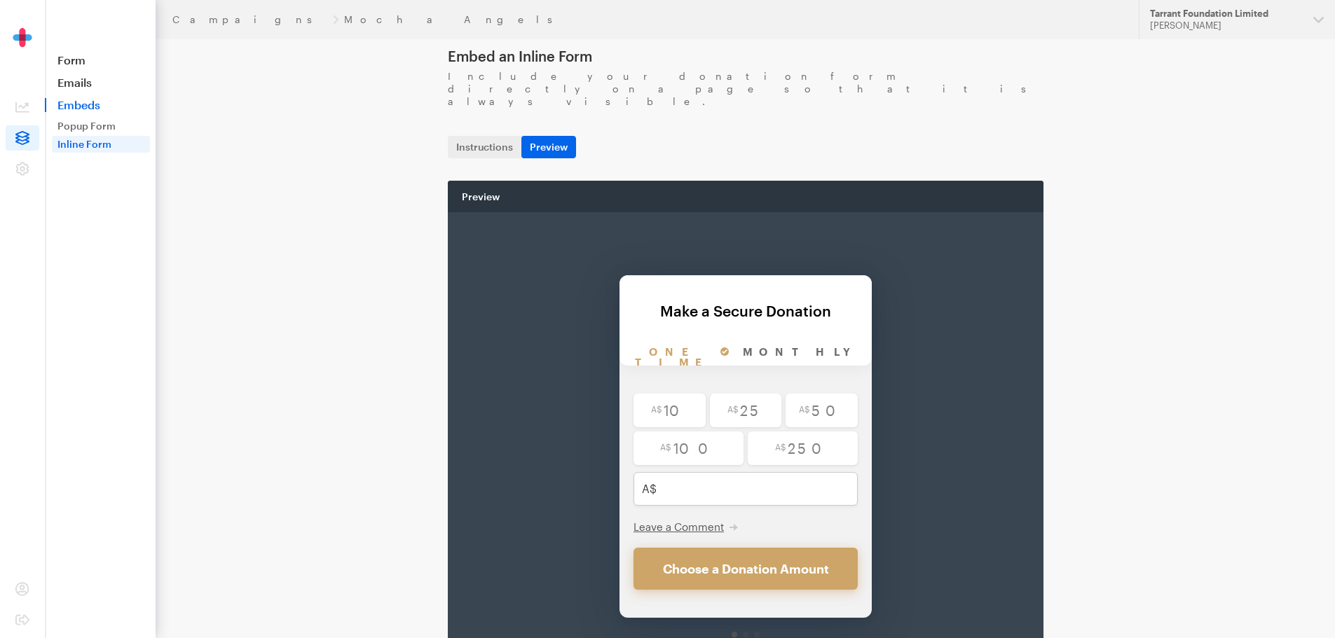
scroll to position [0, 0]
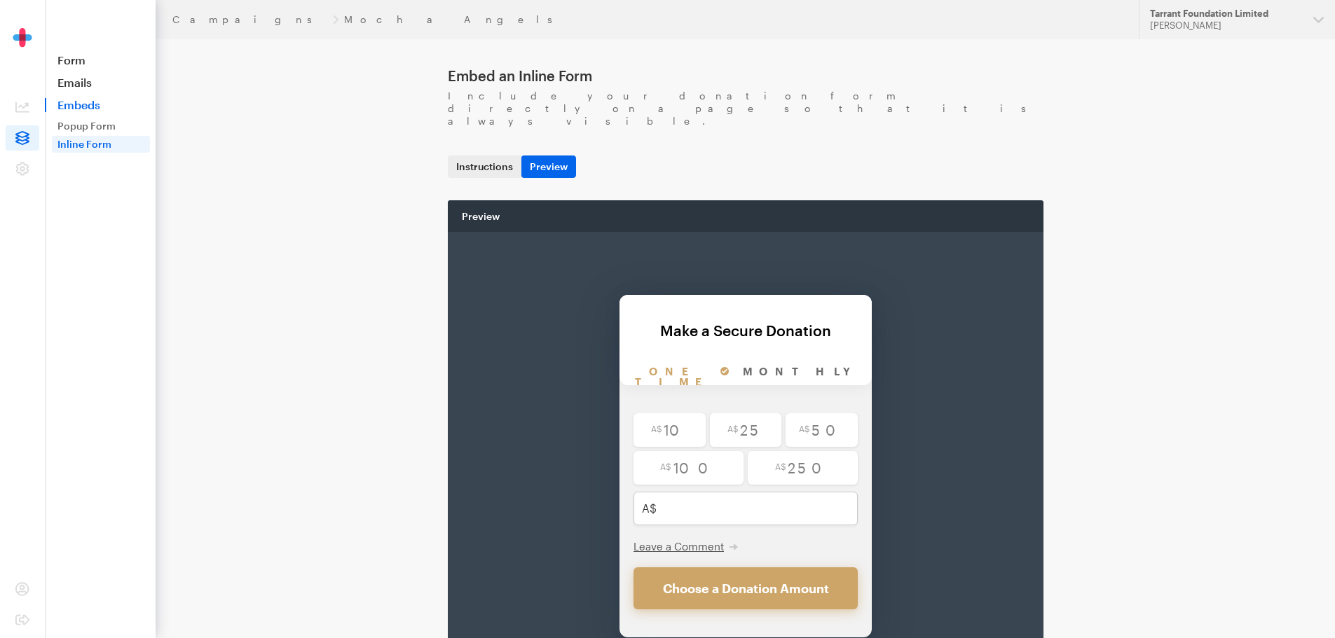
click at [493, 156] on link "Instructions" at bounding box center [485, 167] width 74 height 22
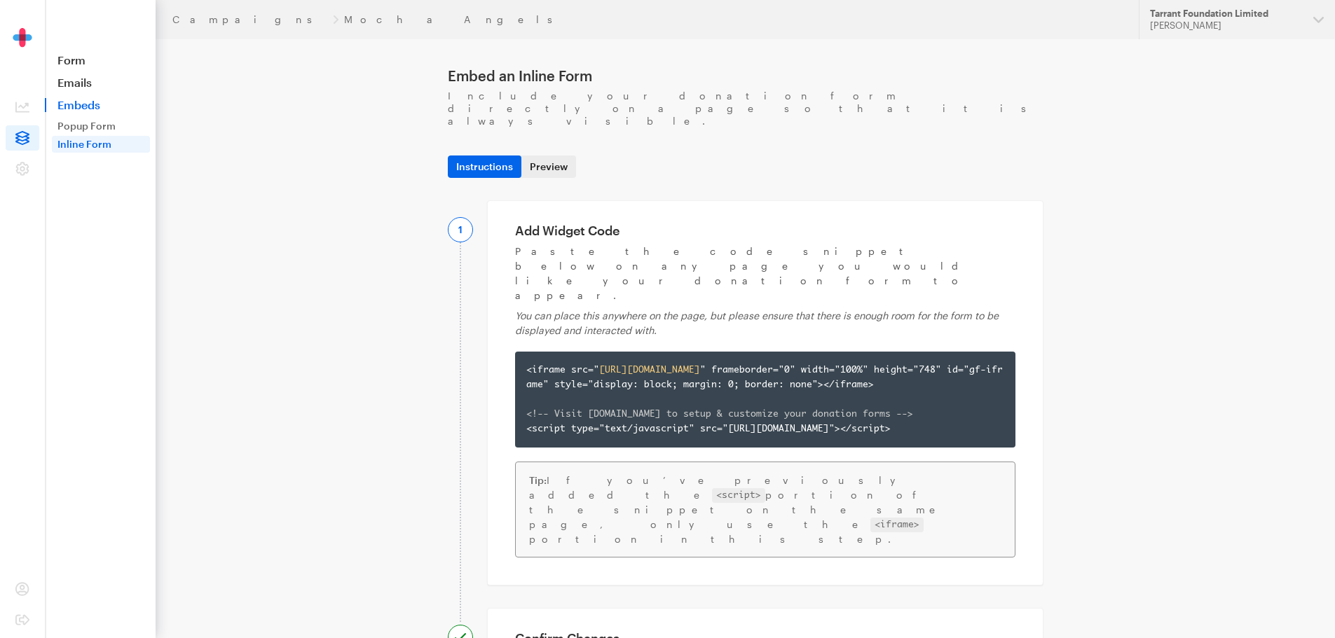
click at [558, 156] on link "Preview" at bounding box center [548, 167] width 55 height 22
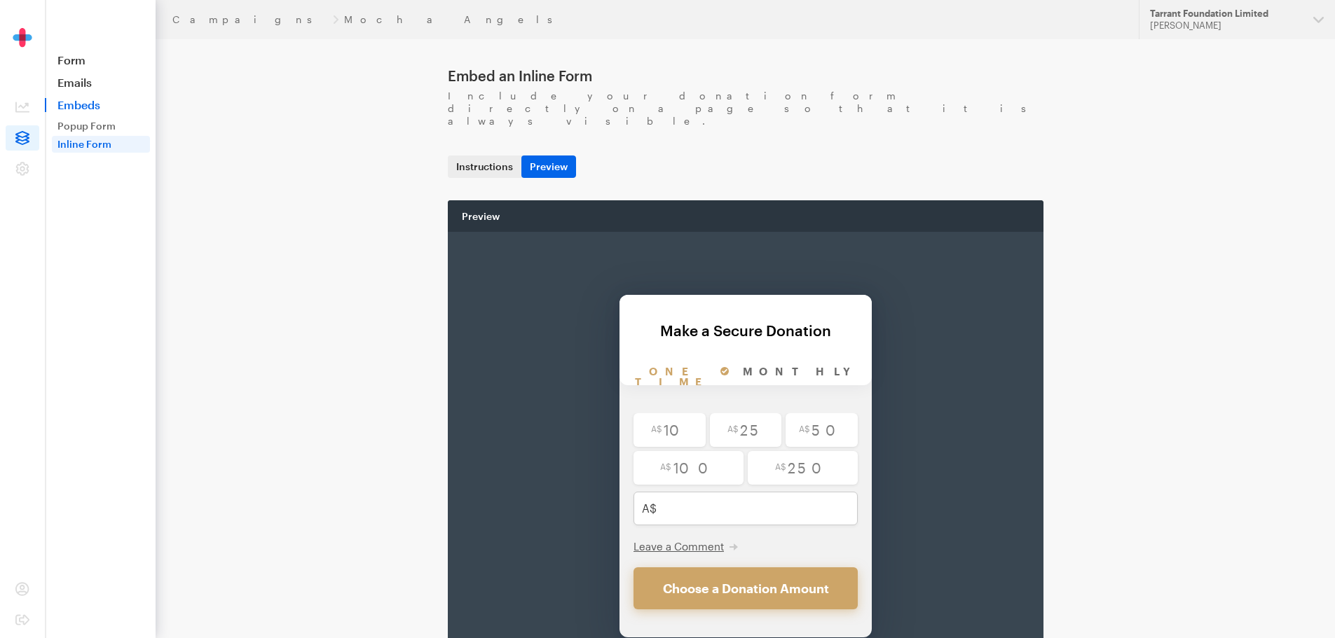
click at [502, 156] on link "Instructions" at bounding box center [485, 167] width 74 height 22
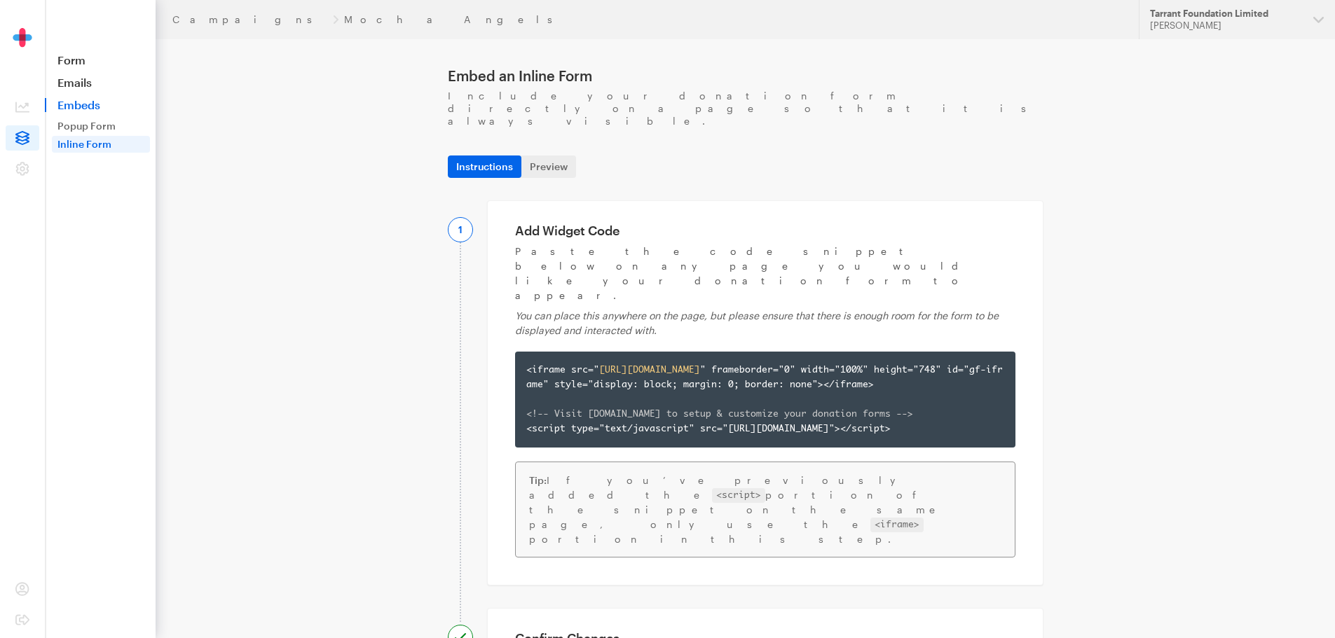
drag, startPoint x: 506, startPoint y: 189, endPoint x: 910, endPoint y: 499, distance: 508.8
click at [910, 499] on div "Add Widget Code Paste the code snippet below on any page you would like your do…" at bounding box center [765, 392] width 556 height 385
copy div "Add Widget Code Paste the code snippet below on any page you would like your do…"
click at [78, 56] on link "Form" at bounding box center [100, 60] width 111 height 14
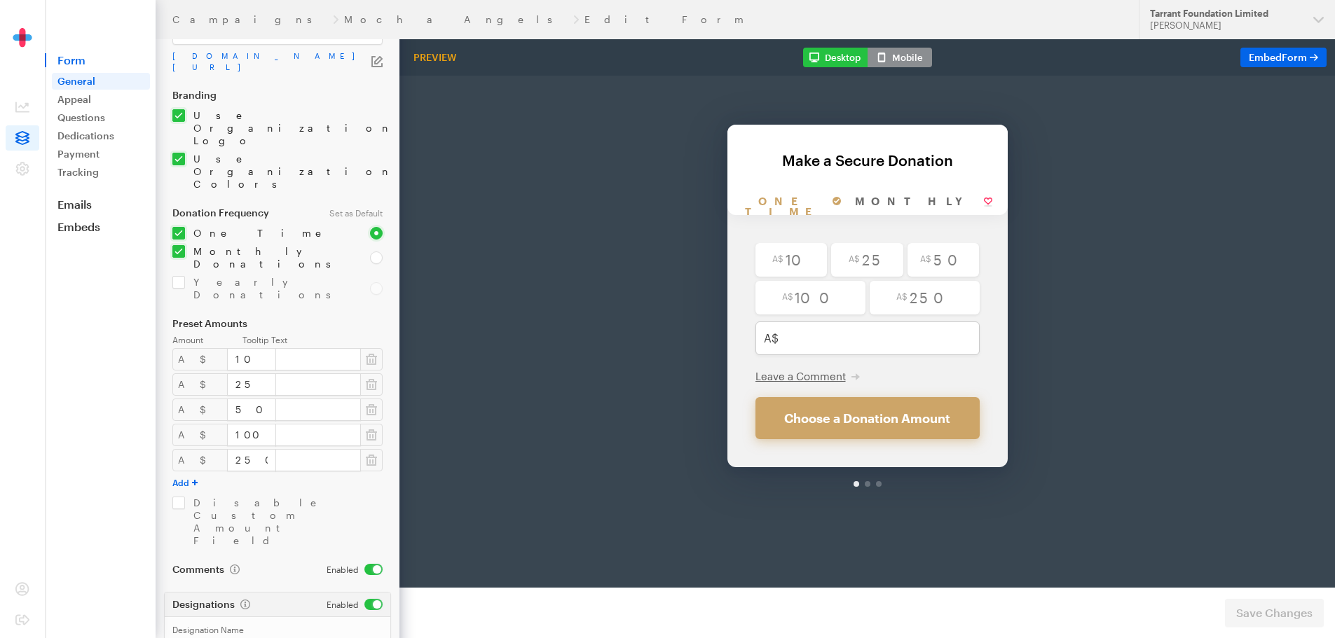
scroll to position [128, 0]
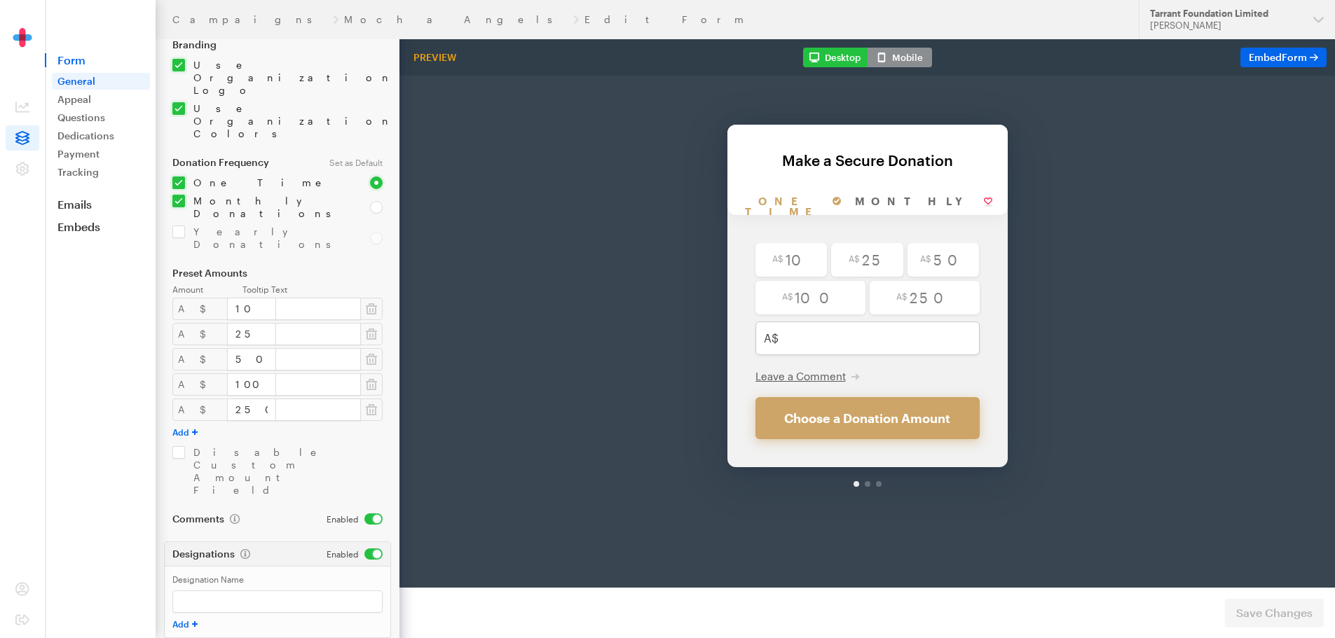
click at [78, 62] on span "Form" at bounding box center [100, 60] width 111 height 14
click at [240, 591] on input "Designation Name" at bounding box center [277, 602] width 210 height 22
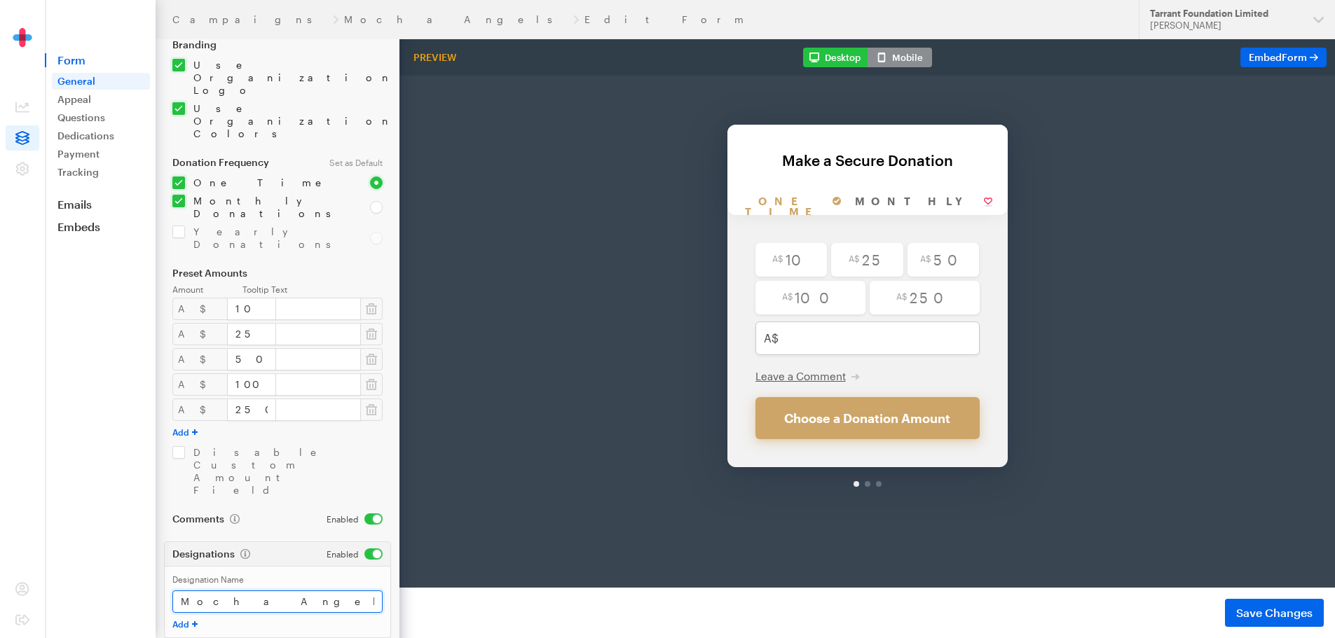
type input "Mocha Angels campaign"
click at [388, 566] on div "Designation Name Mocha Angels campaign Add" at bounding box center [278, 601] width 226 height 71
click at [1249, 605] on span "Save Changes" at bounding box center [1274, 613] width 76 height 17
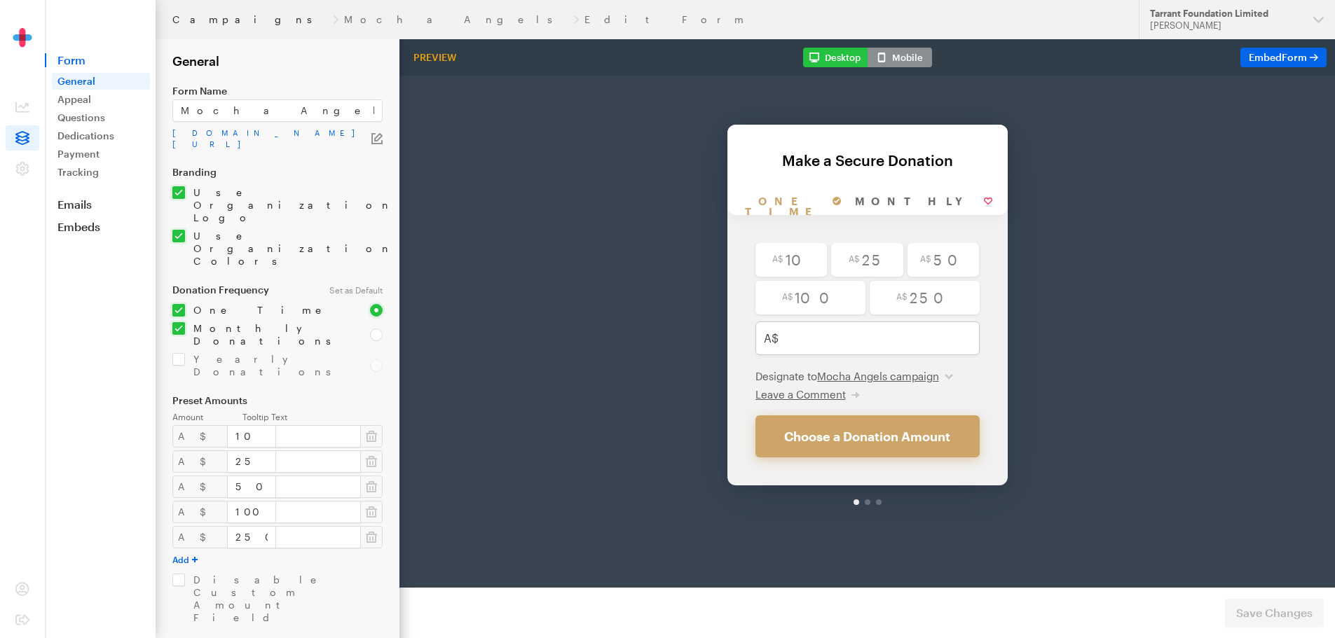
click at [216, 16] on link "Campaigns" at bounding box center [249, 19] width 155 height 11
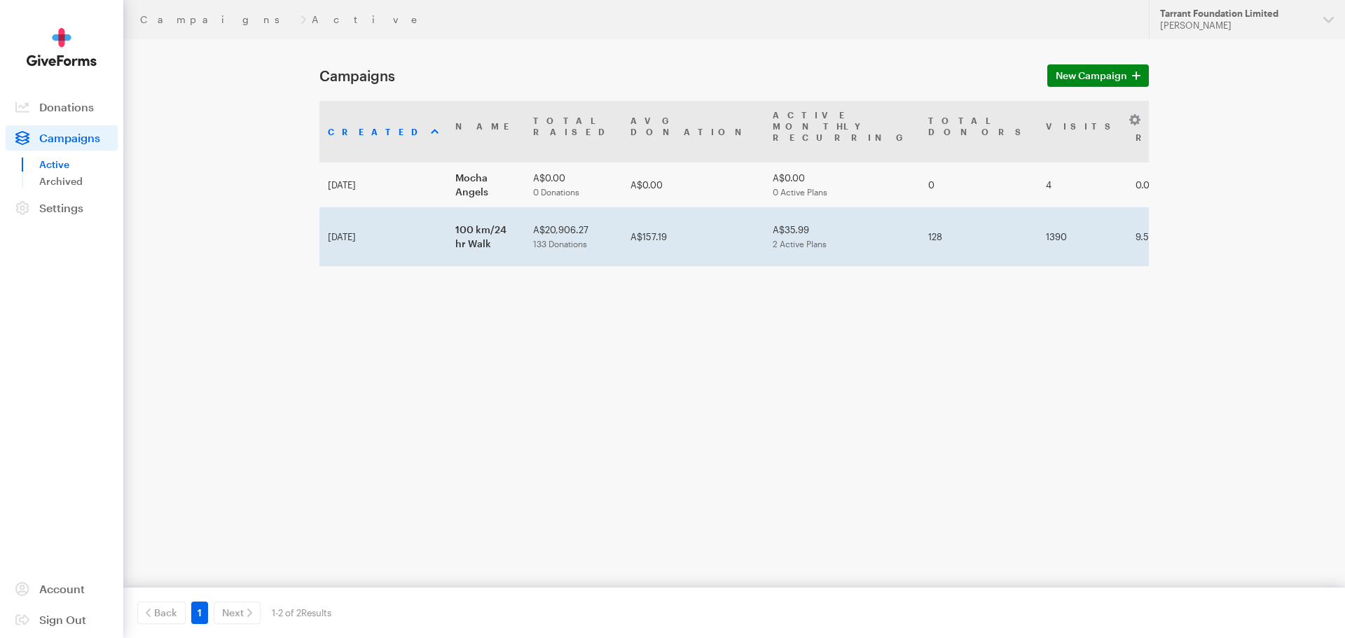
click at [450, 207] on td "100 km/24 hr Walk" at bounding box center [486, 236] width 78 height 59
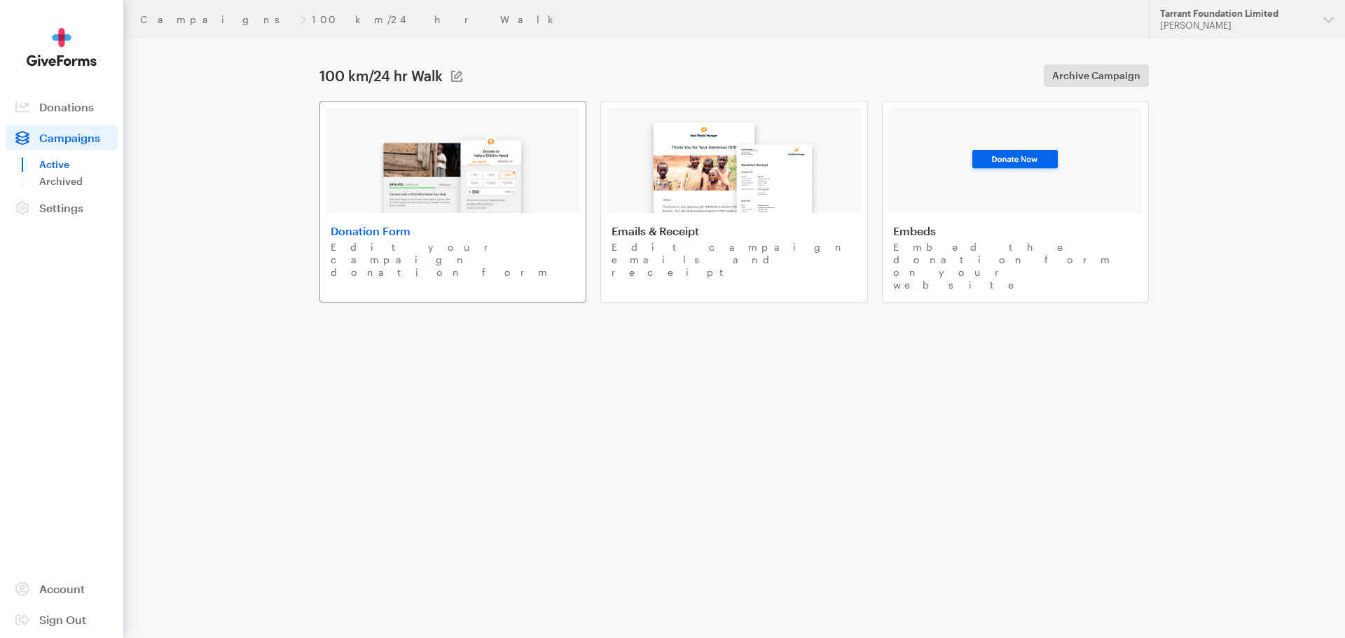
click at [450, 207] on img at bounding box center [453, 168] width 164 height 90
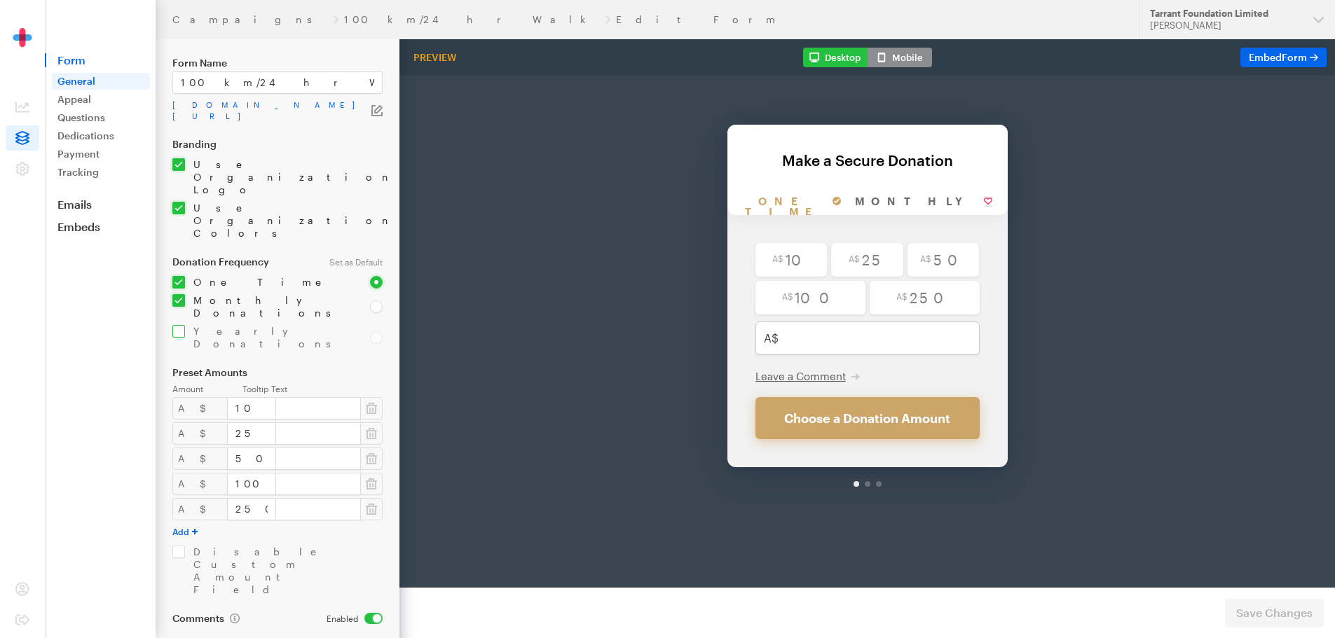
scroll to position [56, 0]
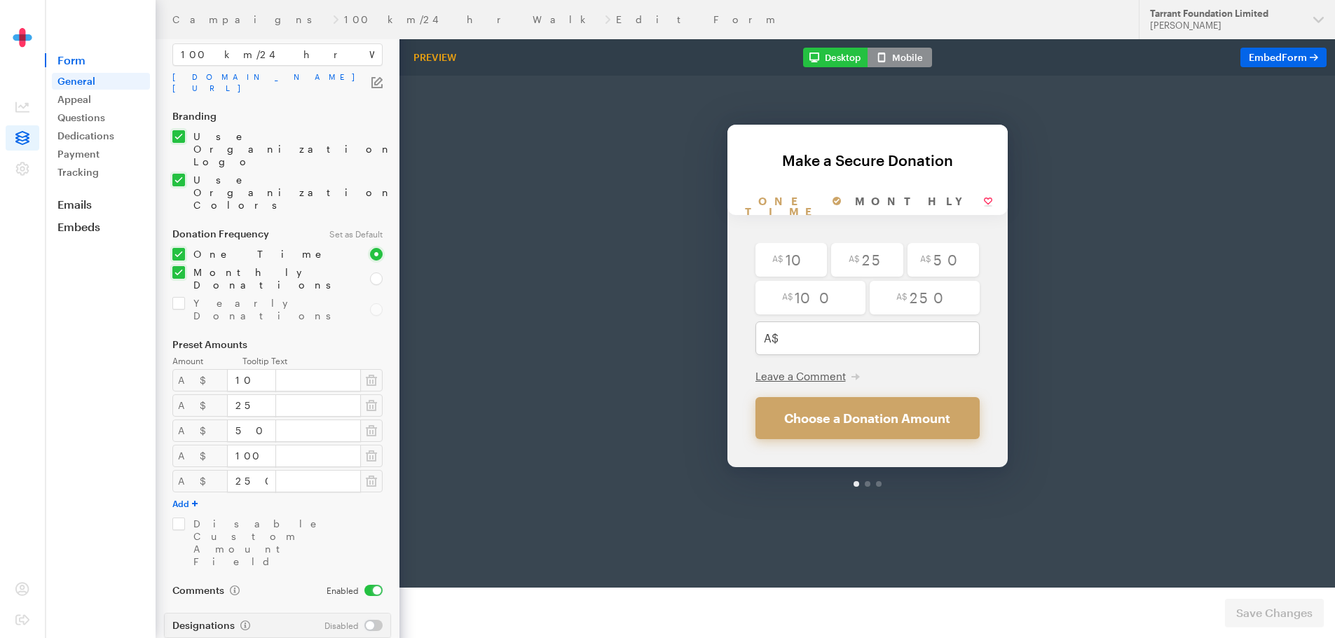
click at [374, 620] on input "checkbox" at bounding box center [353, 625] width 58 height 11
checkbox input "true"
drag, startPoint x: 273, startPoint y: 57, endPoint x: 146, endPoint y: 75, distance: 128.1
click at [146, 75] on div "Campaigns 100 km/24 hr Walk Edit Form Updates Support Tarrant Foundation Limite…" at bounding box center [667, 408] width 1335 height 929
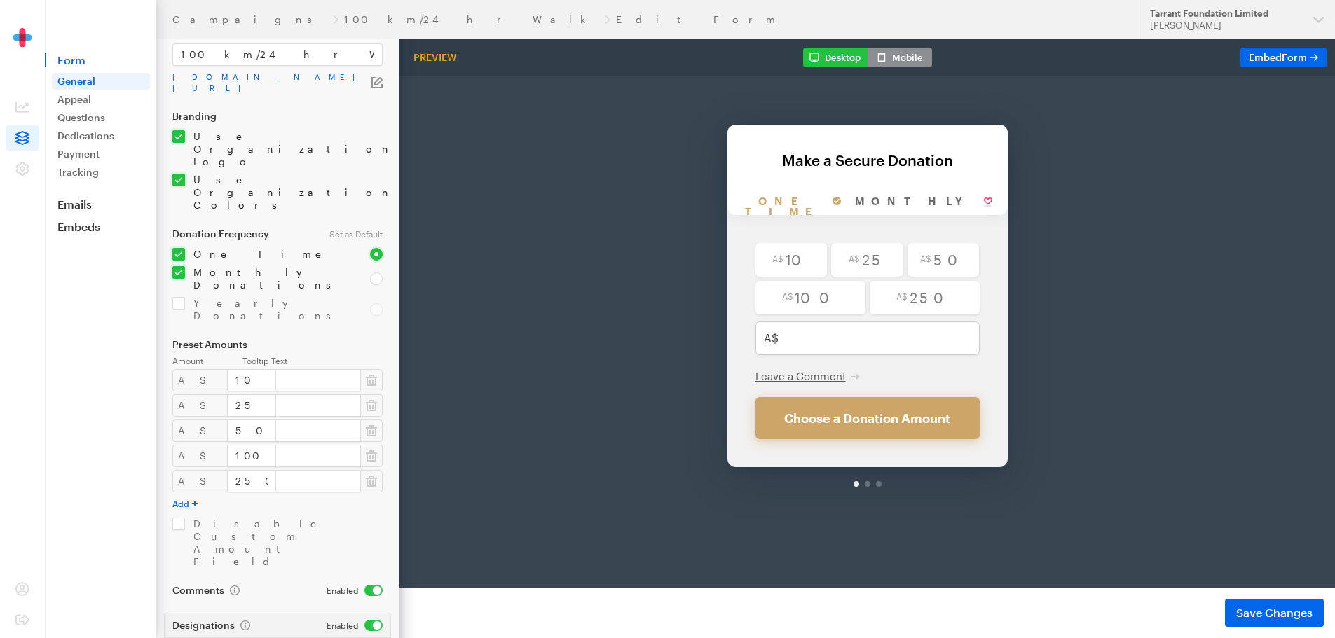
paste input "100 km/24 hr Walk"
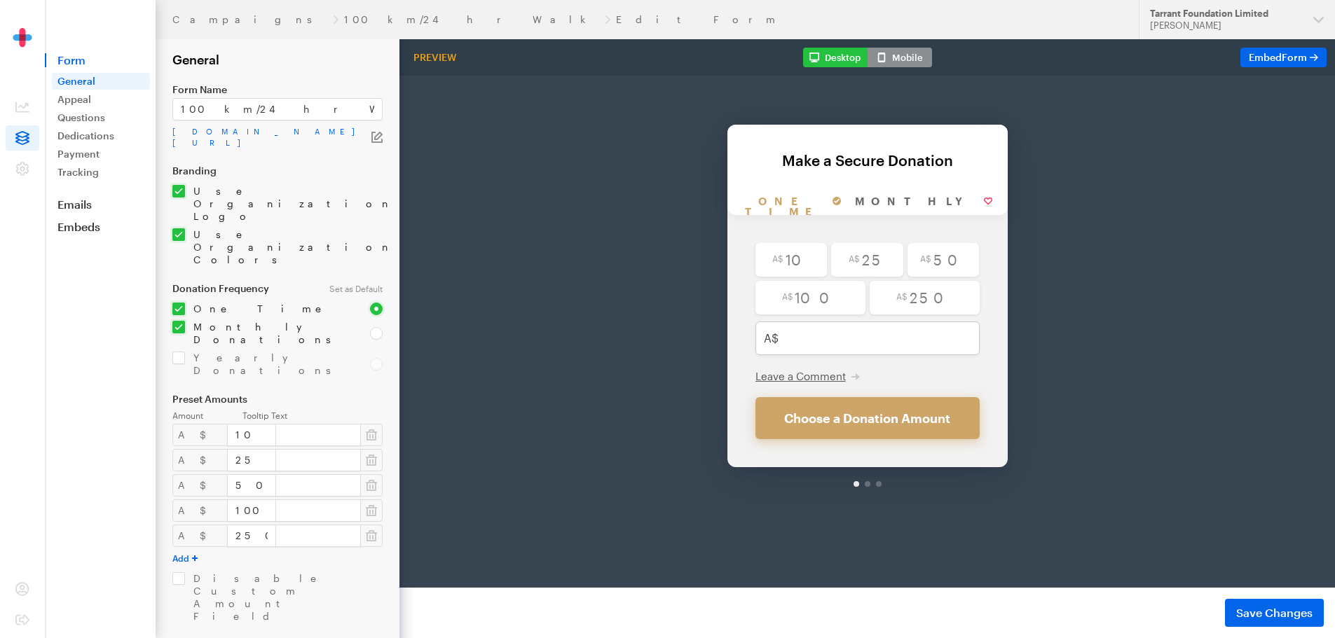
scroll to position [0, 0]
type input "100 km/24 hr Walk"
click at [1247, 610] on span "Save Changes" at bounding box center [1274, 613] width 76 height 17
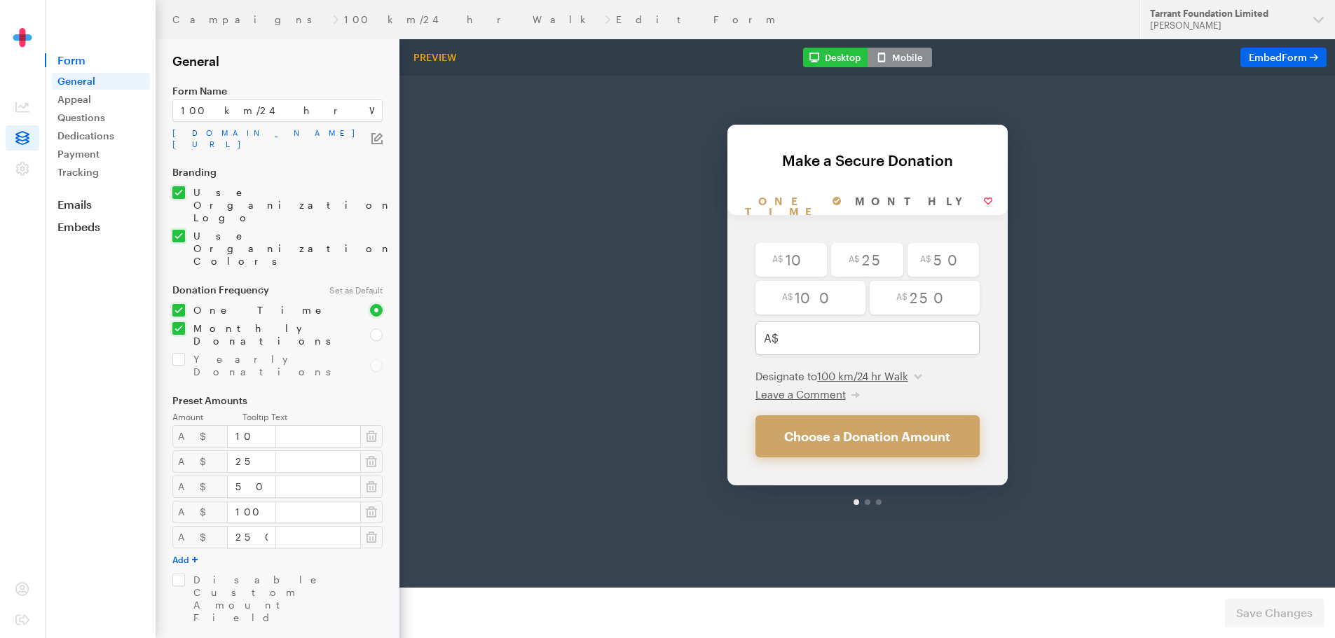
click at [85, 423] on aside "Form General Appeal Questions Dedications Payment Tracking Emails Embeds Donate…" at bounding box center [100, 319] width 111 height 638
click at [80, 61] on span "Form" at bounding box center [100, 60] width 111 height 14
click at [90, 82] on link "General" at bounding box center [101, 81] width 98 height 17
click at [79, 100] on link "Appeal" at bounding box center [101, 99] width 98 height 17
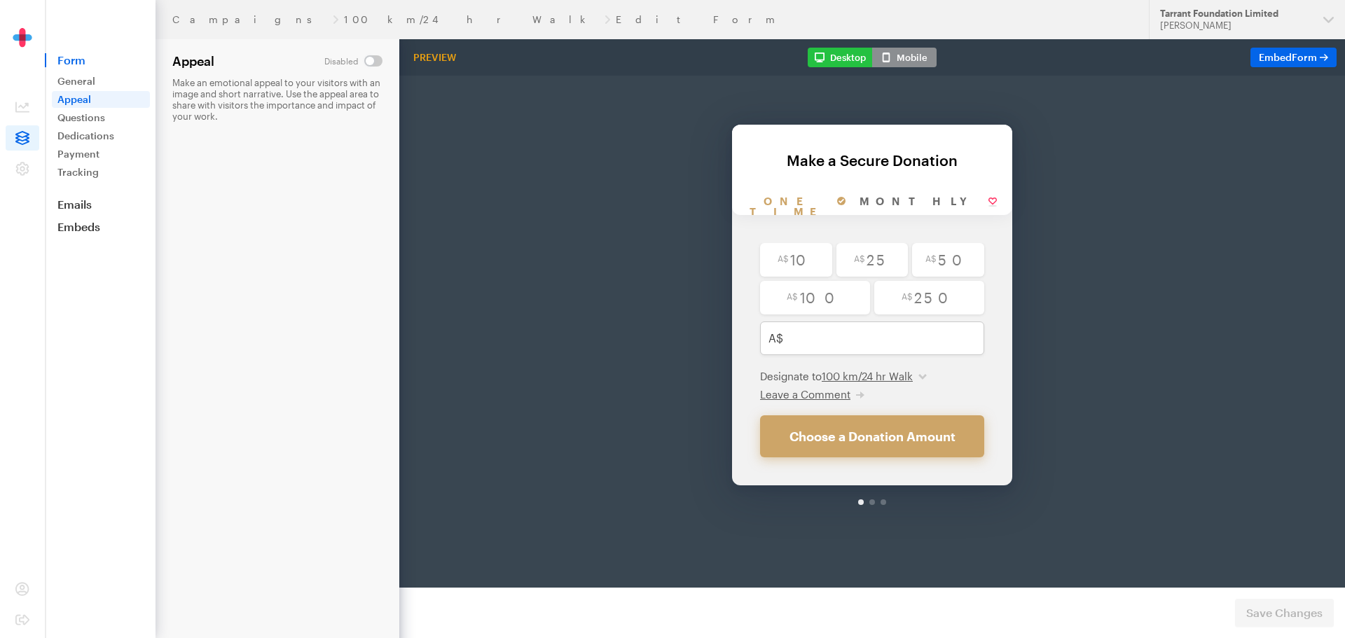
click at [20, 43] on img at bounding box center [22, 47] width 70 height 39
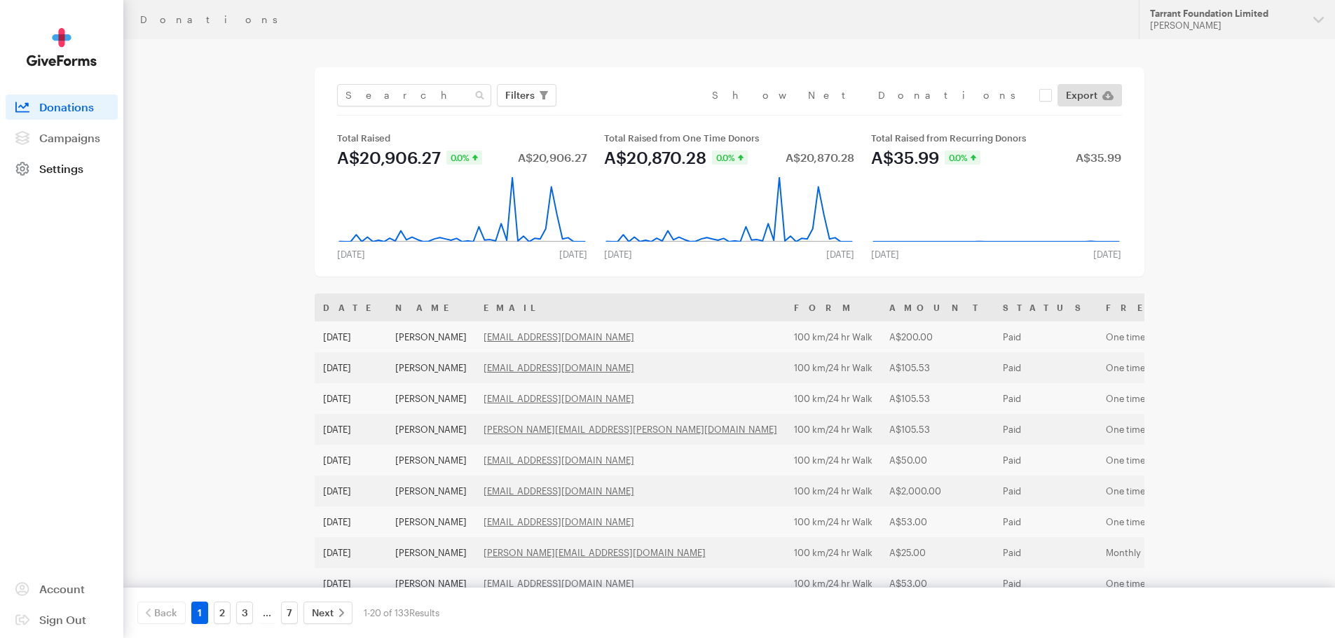
click at [57, 170] on span "Settings" at bounding box center [61, 168] width 44 height 13
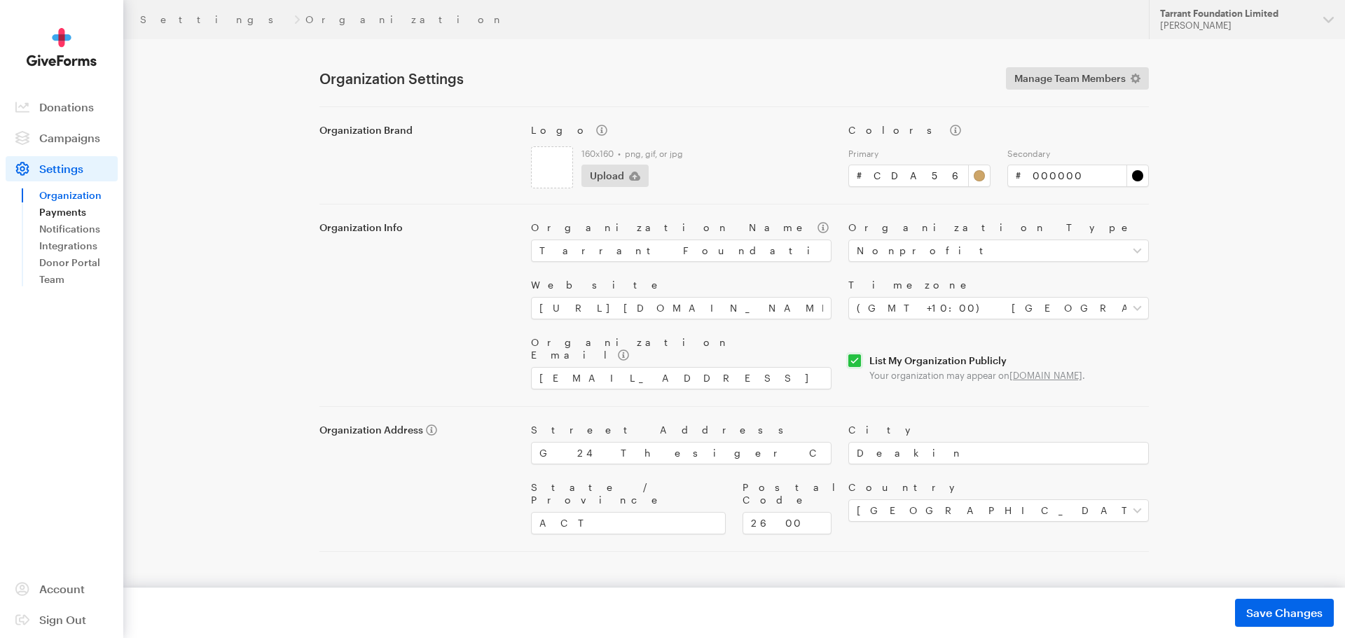
click at [75, 210] on link "Payments" at bounding box center [78, 212] width 78 height 17
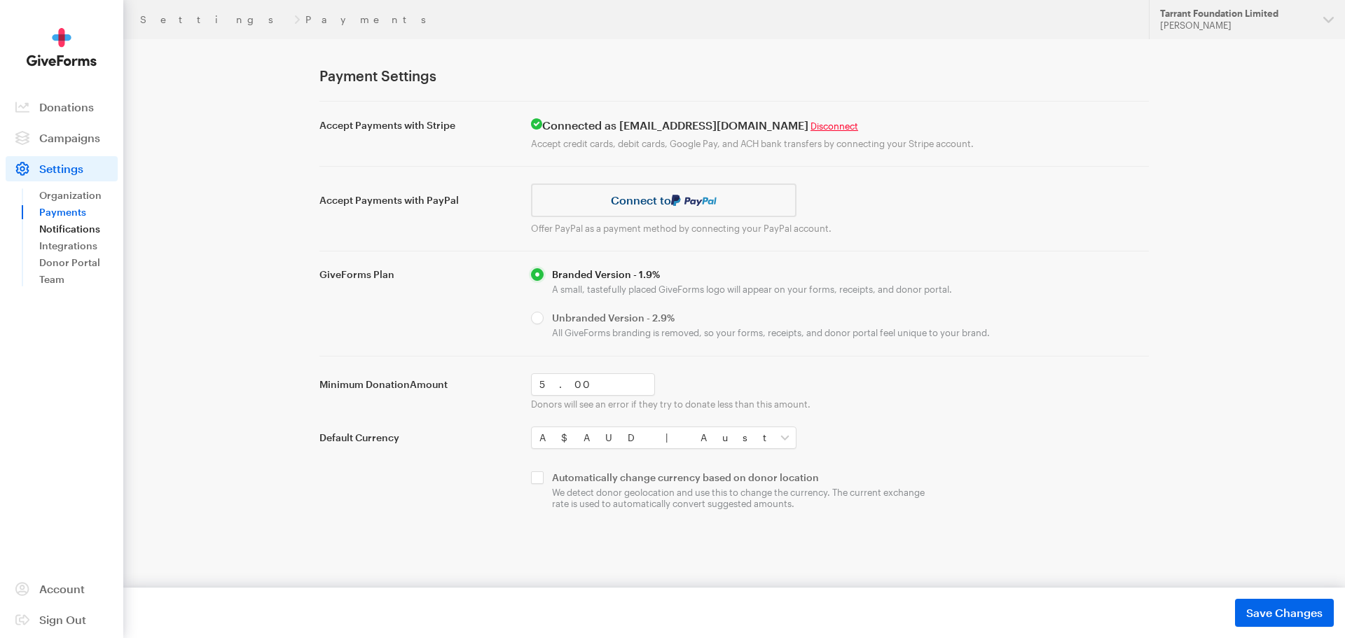
click at [77, 228] on link "Notifications" at bounding box center [78, 229] width 78 height 17
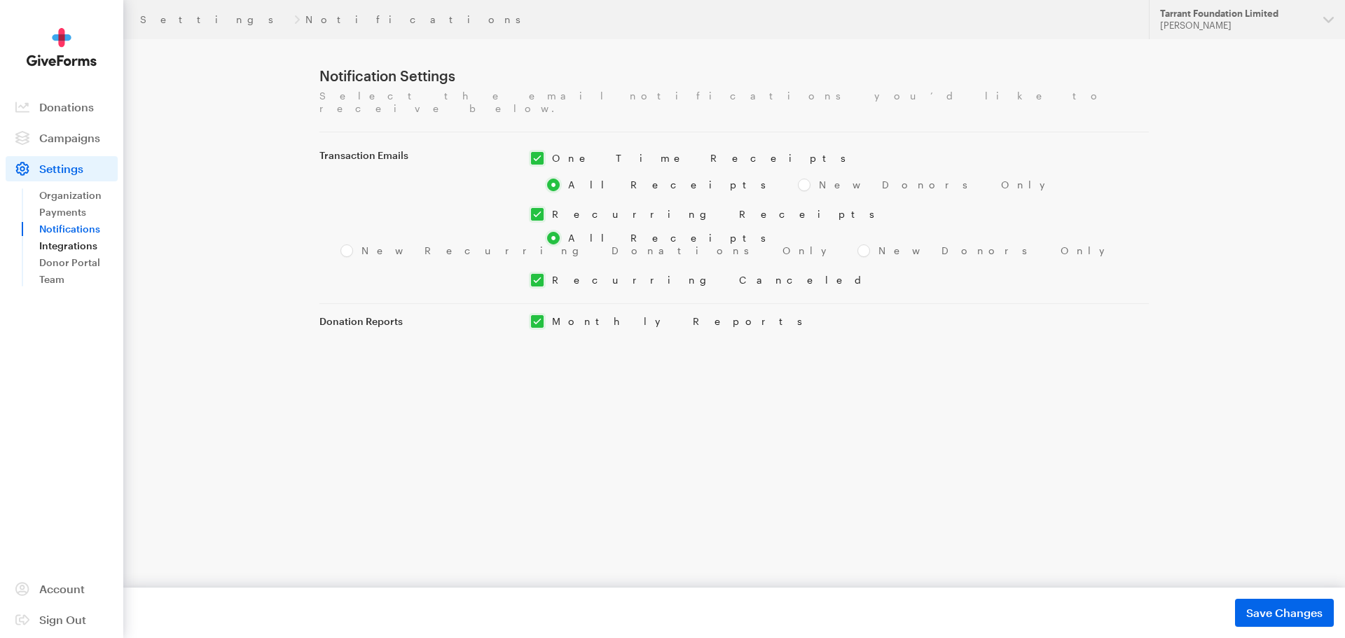
click at [79, 247] on link "Integrations" at bounding box center [78, 246] width 78 height 17
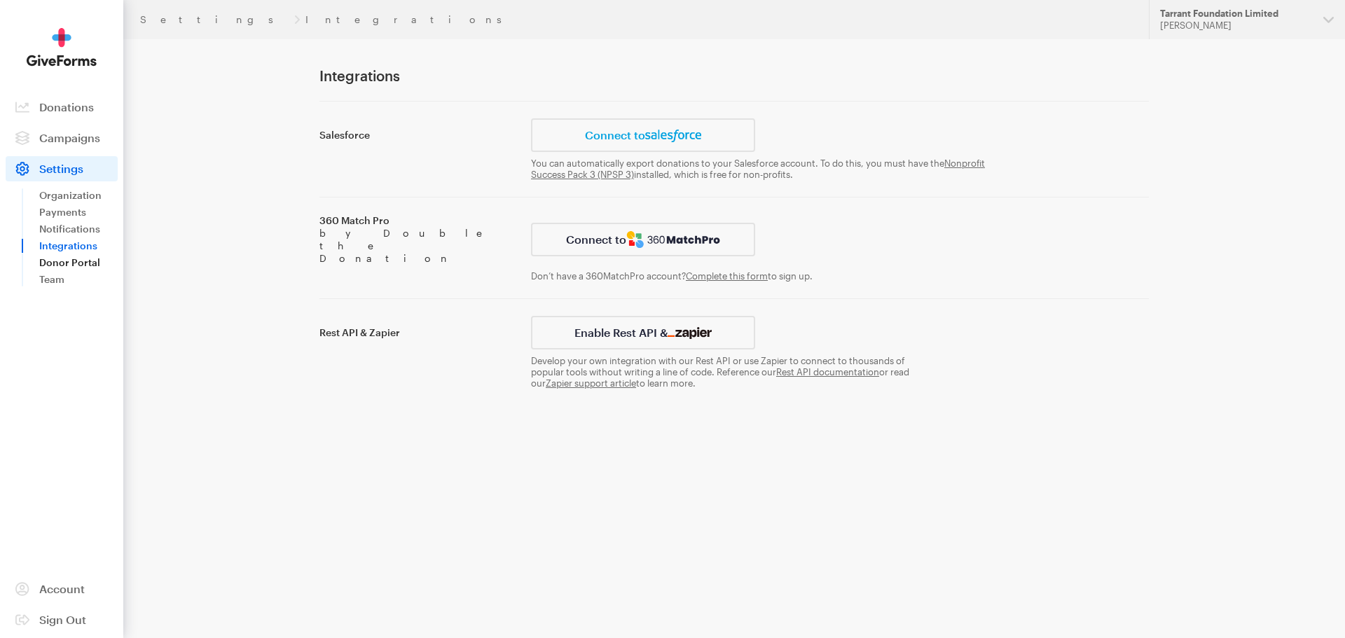
click at [79, 261] on link "Donor Portal" at bounding box center [78, 262] width 78 height 17
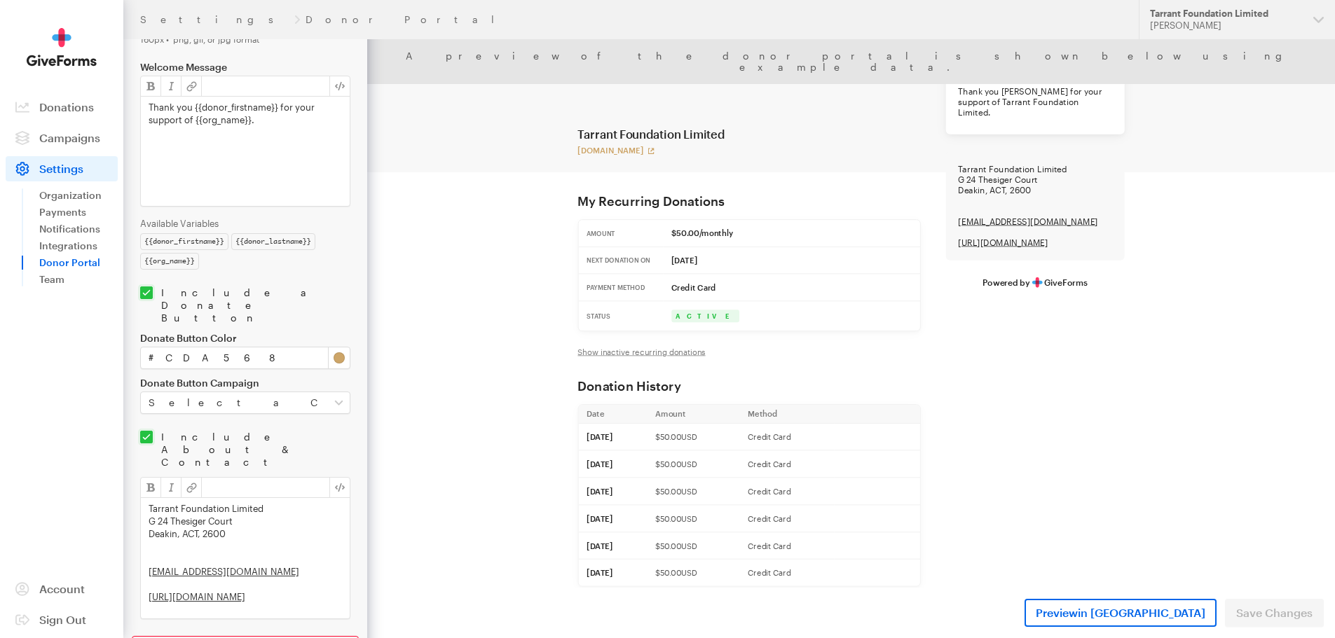
scroll to position [333, 0]
click at [67, 282] on link "Team" at bounding box center [78, 279] width 78 height 17
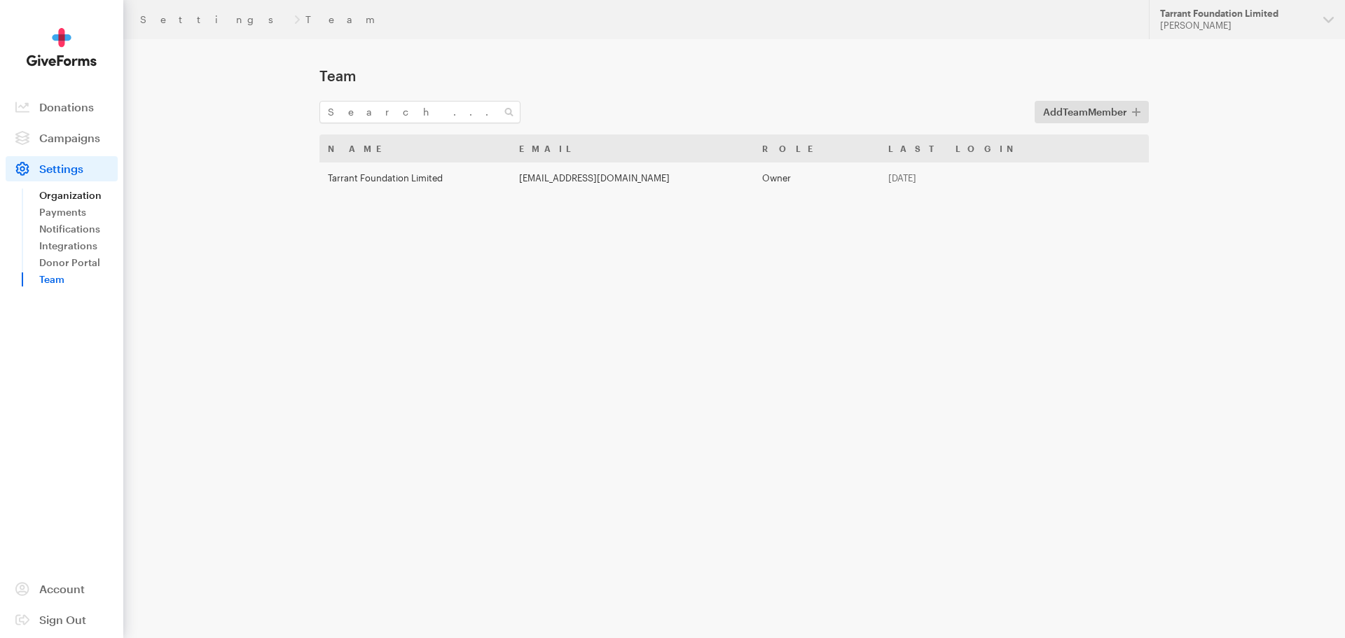
click at [69, 196] on link "Organization" at bounding box center [78, 195] width 78 height 17
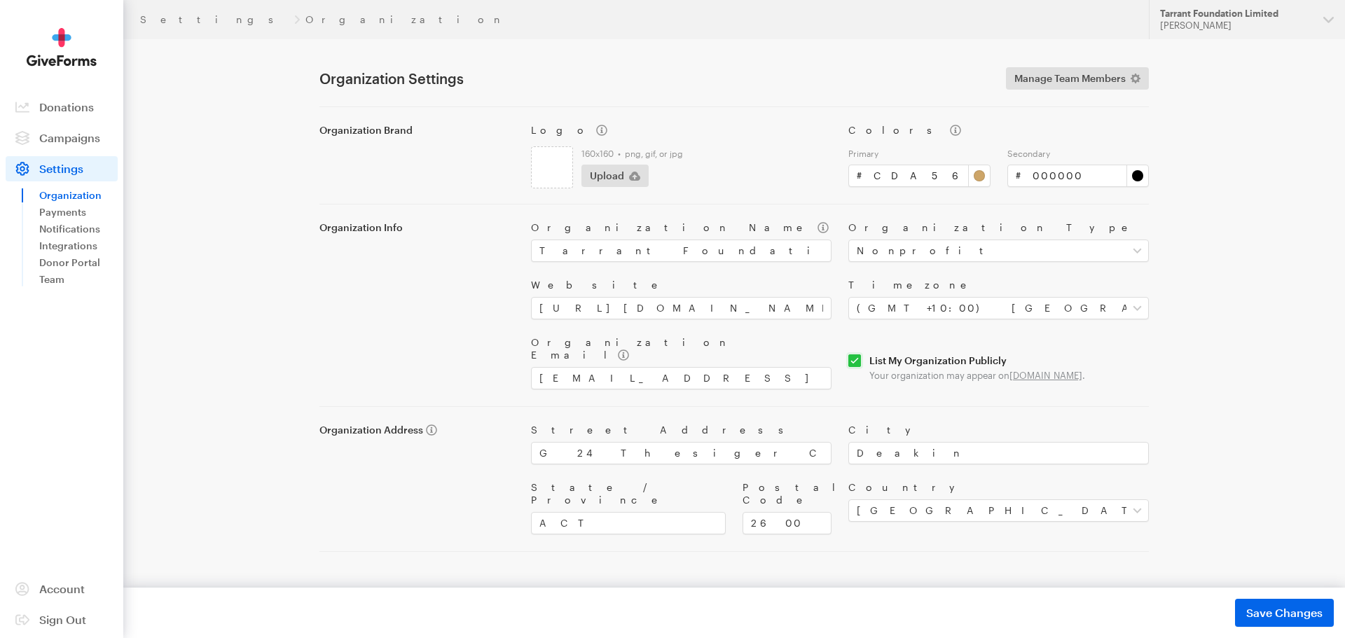
click at [242, 76] on main "Settings Organization Organization Settings Manage Team Members Organization Br…" at bounding box center [672, 335] width 1009 height 593
click at [60, 133] on span "Campaigns" at bounding box center [69, 137] width 61 height 13
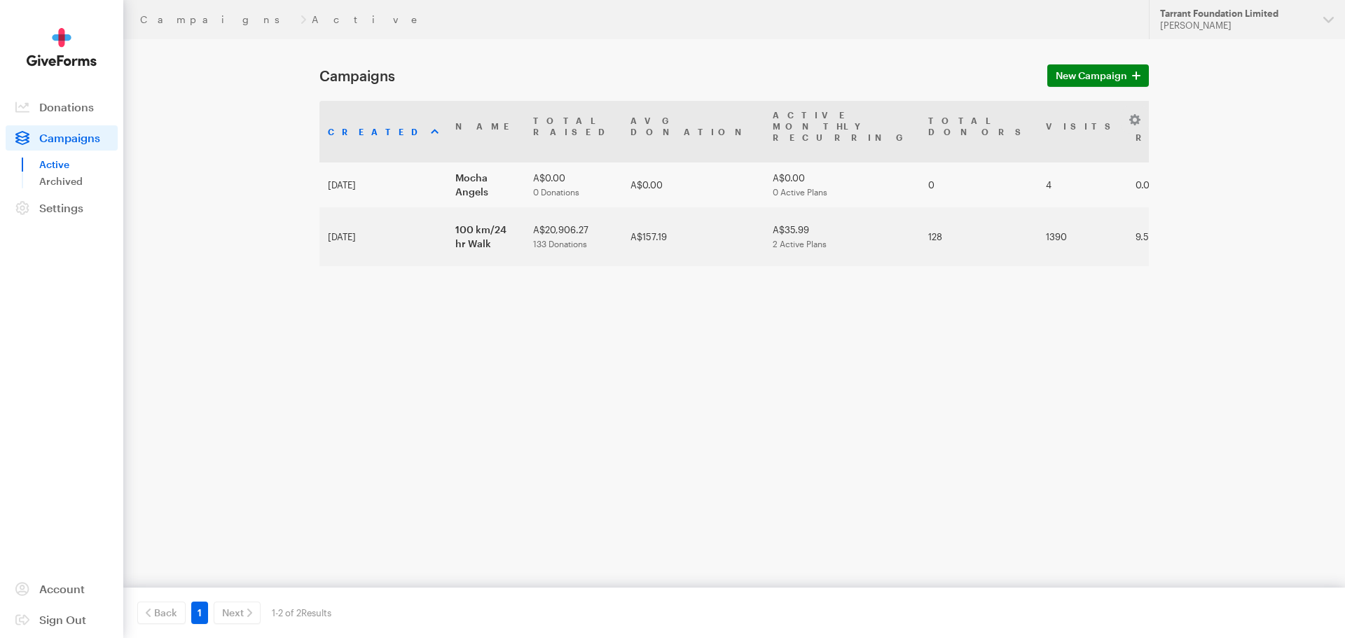
click at [62, 163] on link "Active" at bounding box center [78, 164] width 78 height 17
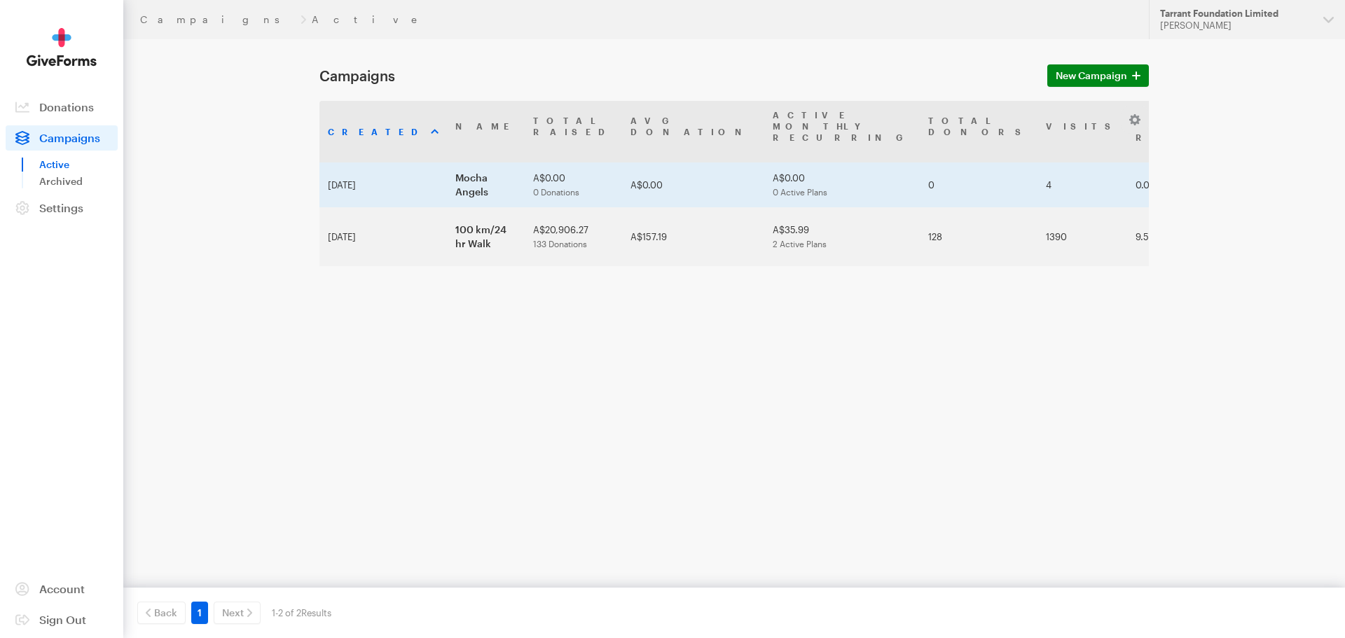
click at [480, 163] on td "Mocha Angels" at bounding box center [486, 185] width 78 height 45
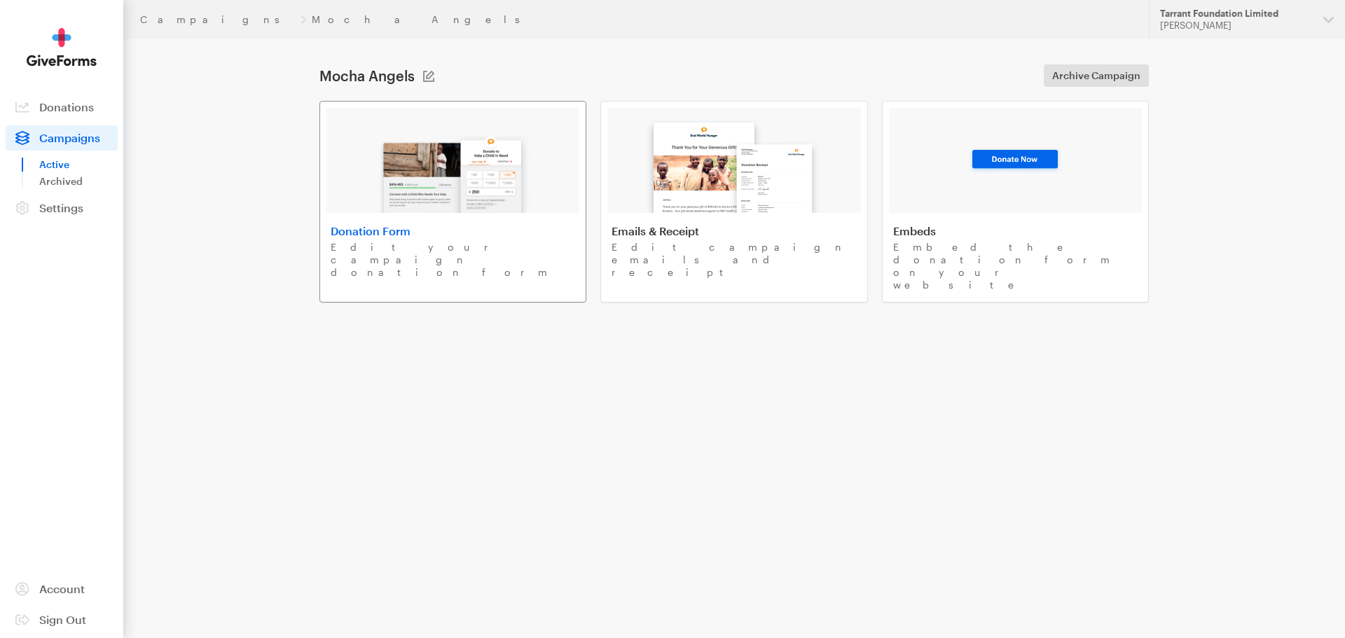
click at [425, 227] on h4 "Donation Form" at bounding box center [453, 231] width 245 height 14
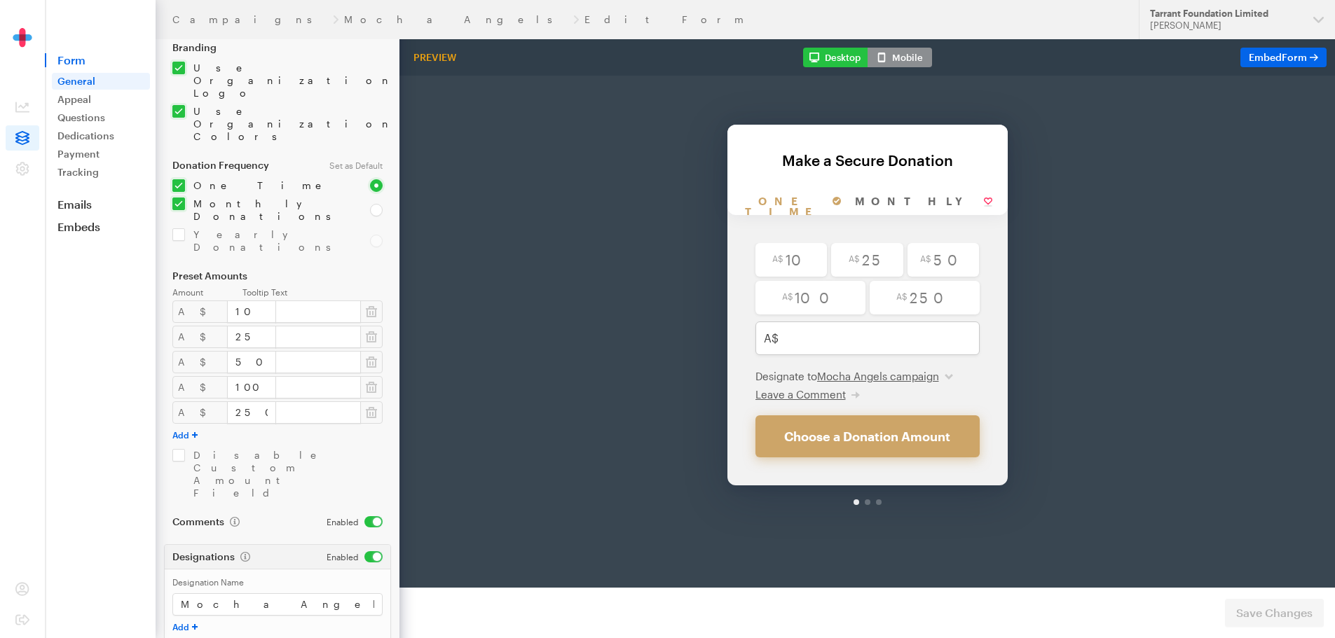
scroll to position [128, 0]
click at [83, 465] on aside "Form General Appeal Questions Dedications Payment Tracking Emails Embeds Donate…" at bounding box center [100, 319] width 111 height 638
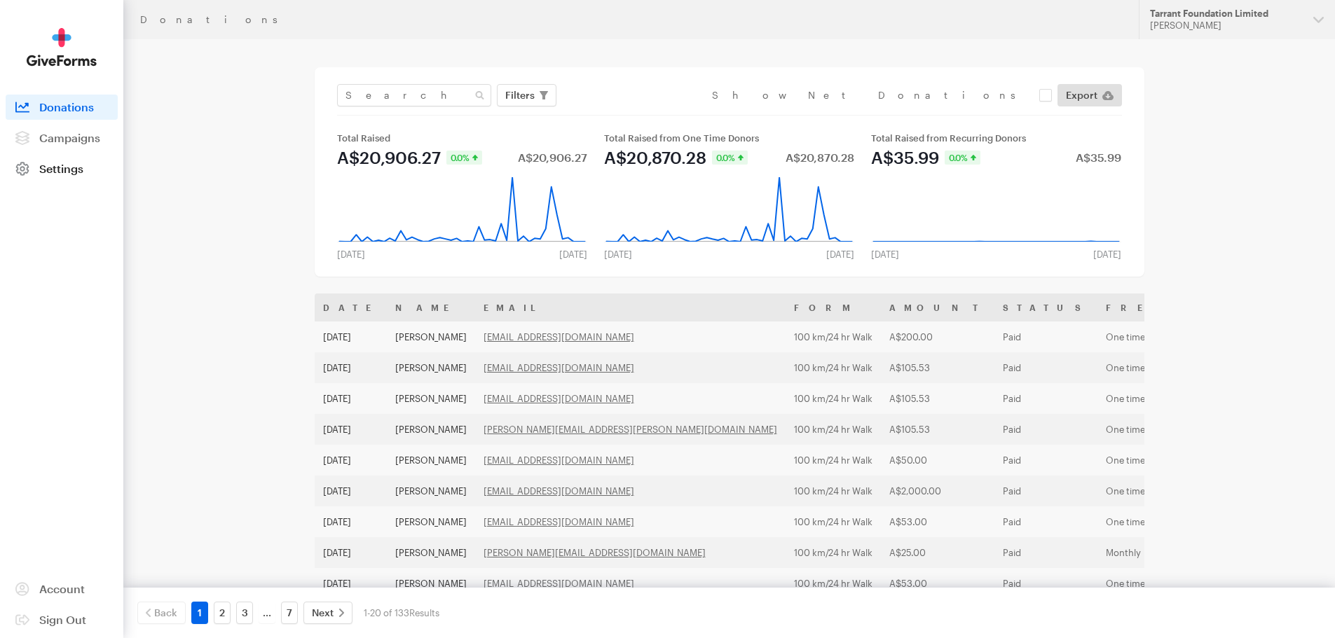
click at [48, 164] on span "Settings" at bounding box center [61, 168] width 44 height 13
